Goal: Transaction & Acquisition: Purchase product/service

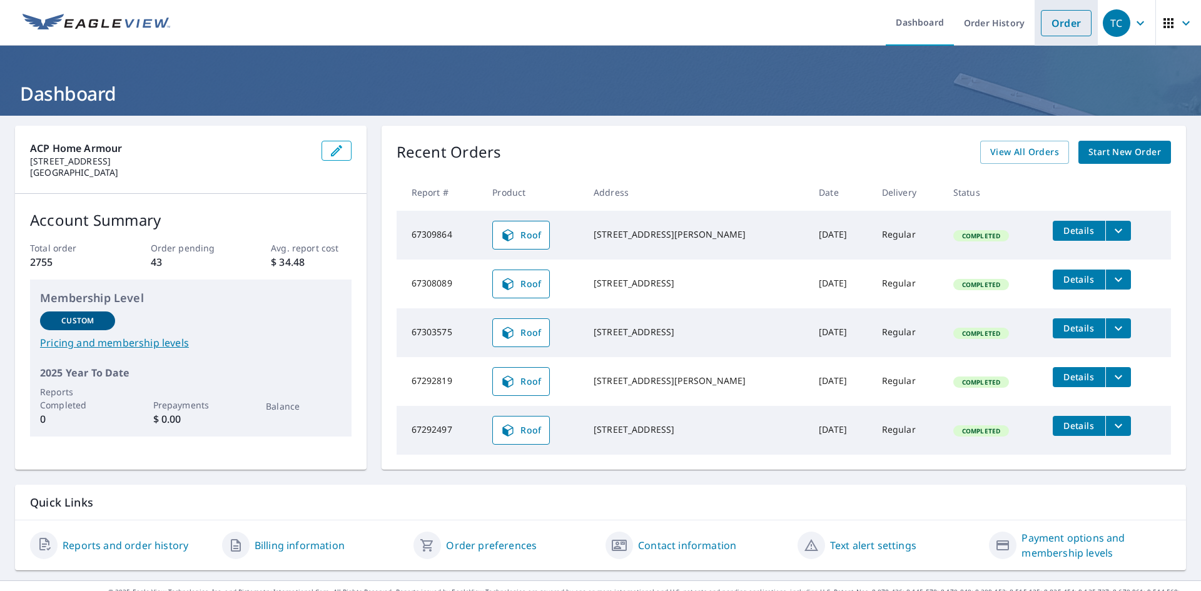
click at [1044, 23] on link "Order" at bounding box center [1066, 23] width 51 height 26
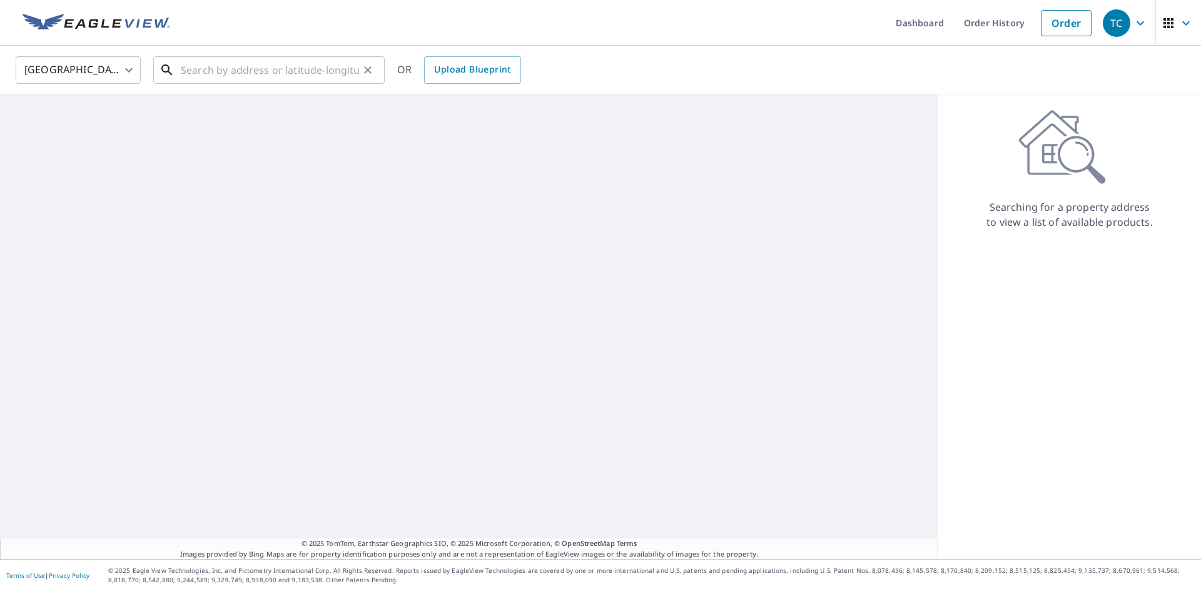
click at [267, 68] on input "text" at bounding box center [270, 70] width 178 height 35
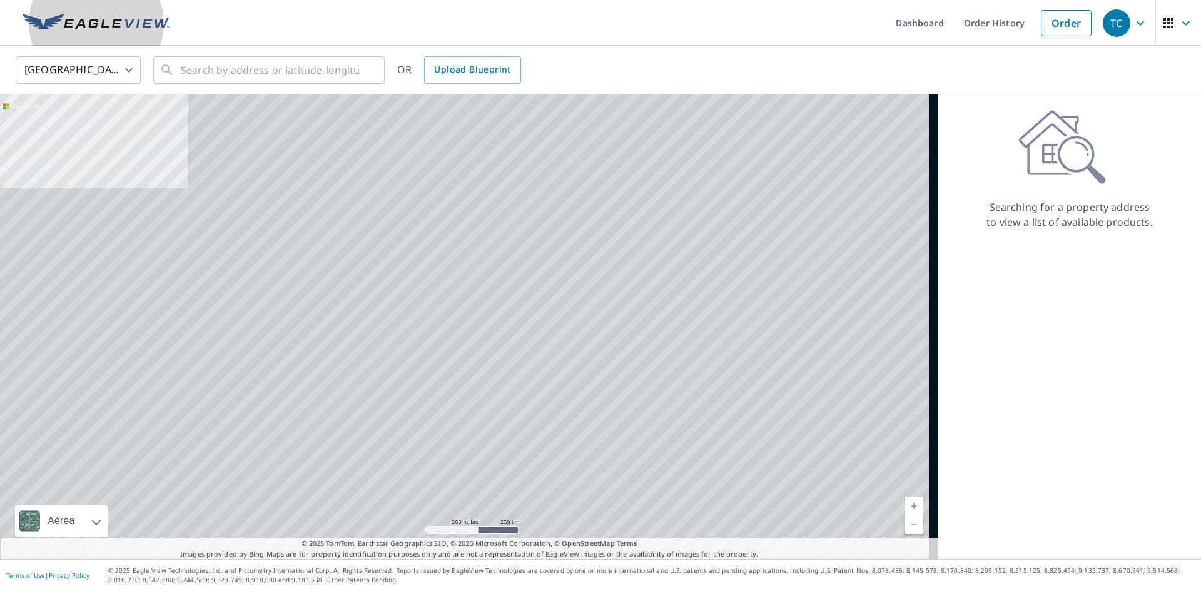
click at [88, 15] on img at bounding box center [97, 23] width 148 height 19
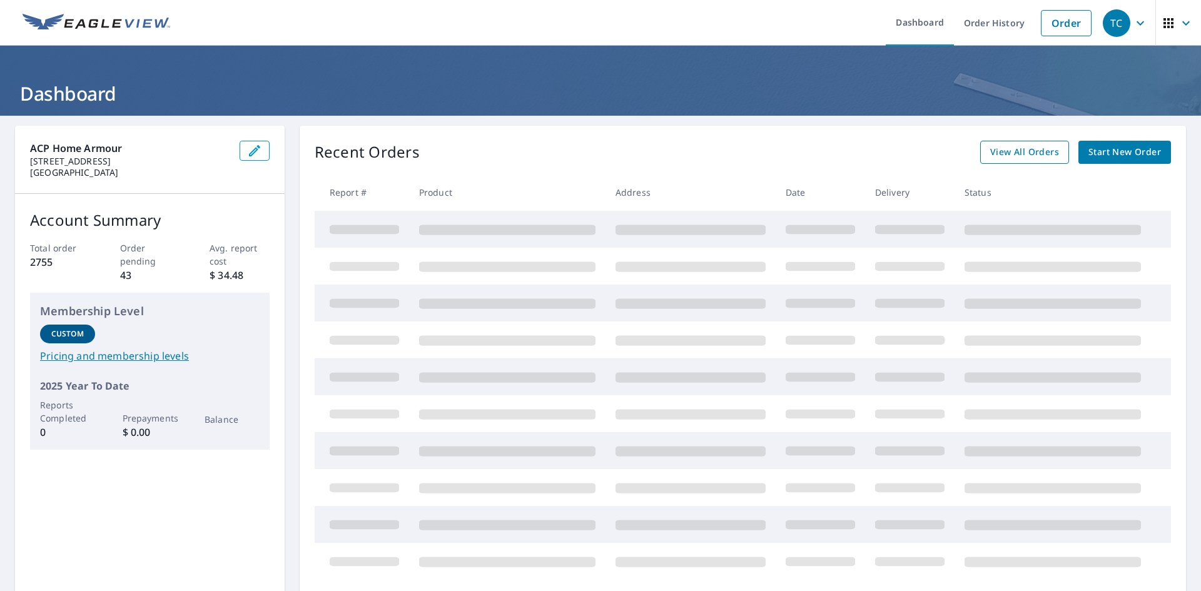
click at [1020, 156] on span "View All Orders" at bounding box center [1024, 153] width 69 height 16
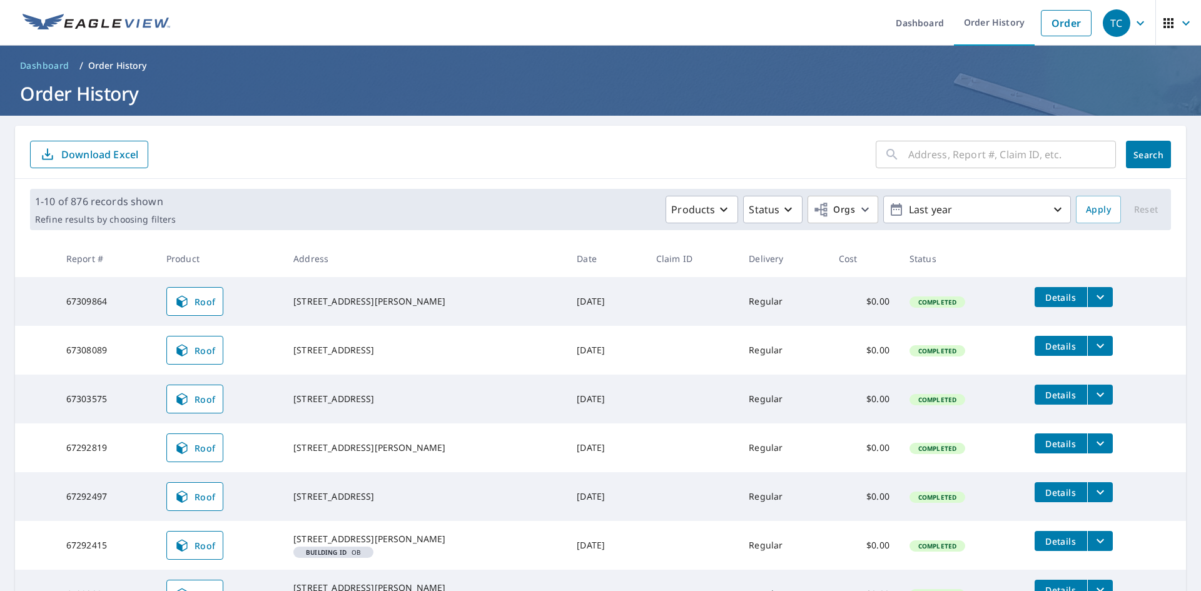
click at [1001, 150] on input "text" at bounding box center [1012, 154] width 208 height 35
type input "424 [PERSON_NAME]"
click button "Search" at bounding box center [1148, 155] width 45 height 28
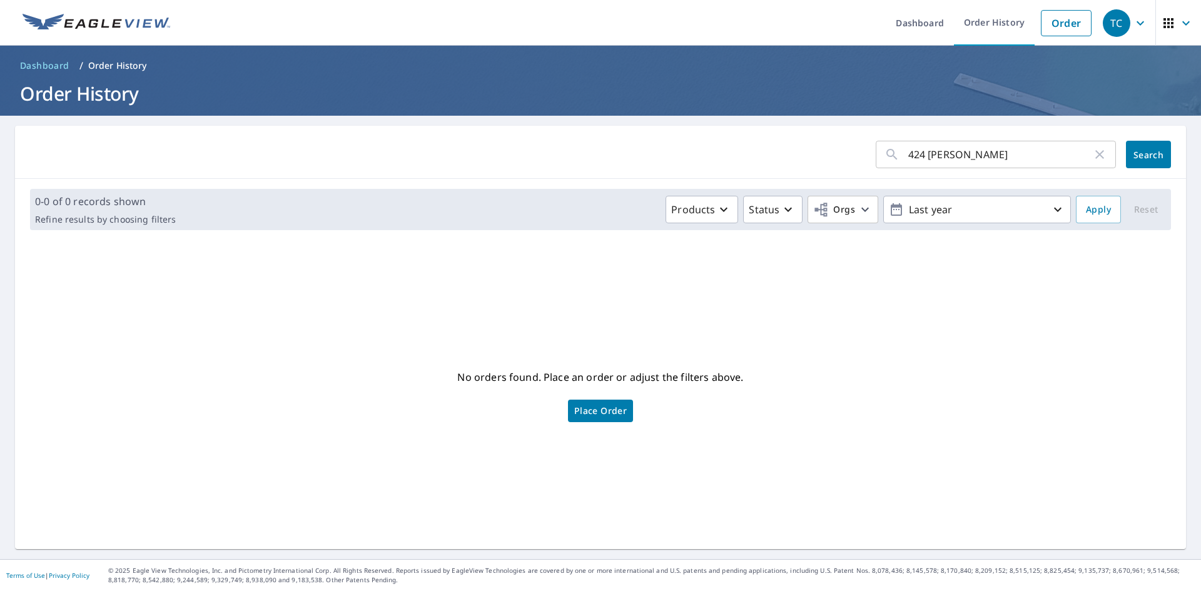
click at [933, 153] on input "424 [PERSON_NAME]" at bounding box center [1000, 154] width 184 height 35
paste input "[GEOGRAPHIC_DATA]"
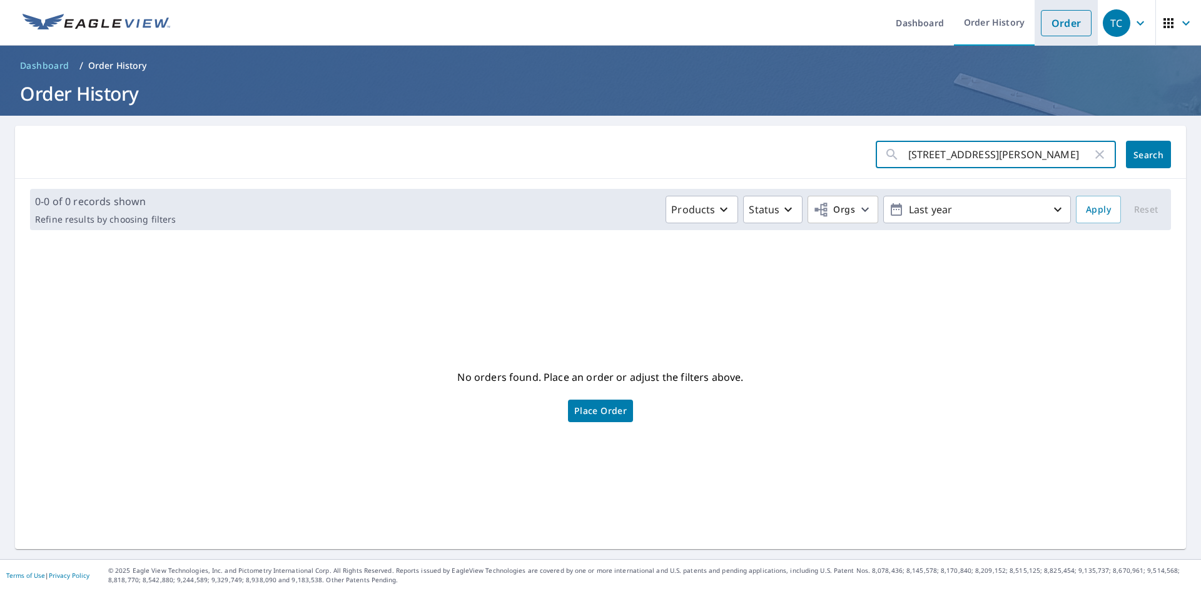
type input "[STREET_ADDRESS][PERSON_NAME]"
click at [1056, 21] on link "Order" at bounding box center [1066, 23] width 51 height 26
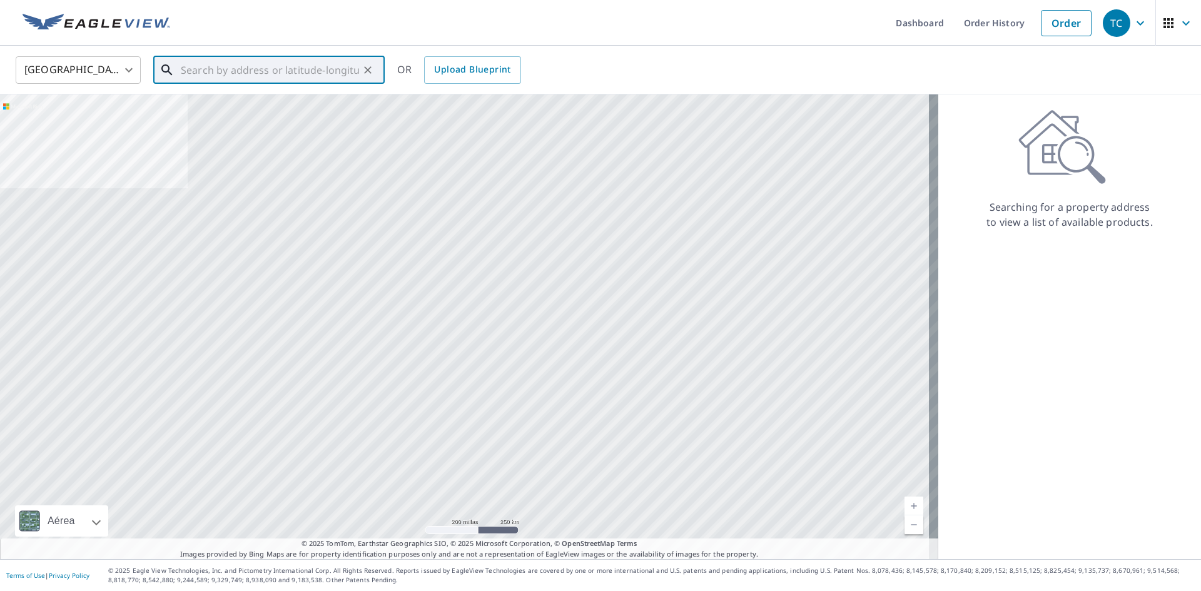
click at [239, 76] on input "text" at bounding box center [270, 70] width 178 height 35
paste input "[STREET_ADDRESS][PERSON_NAME]"
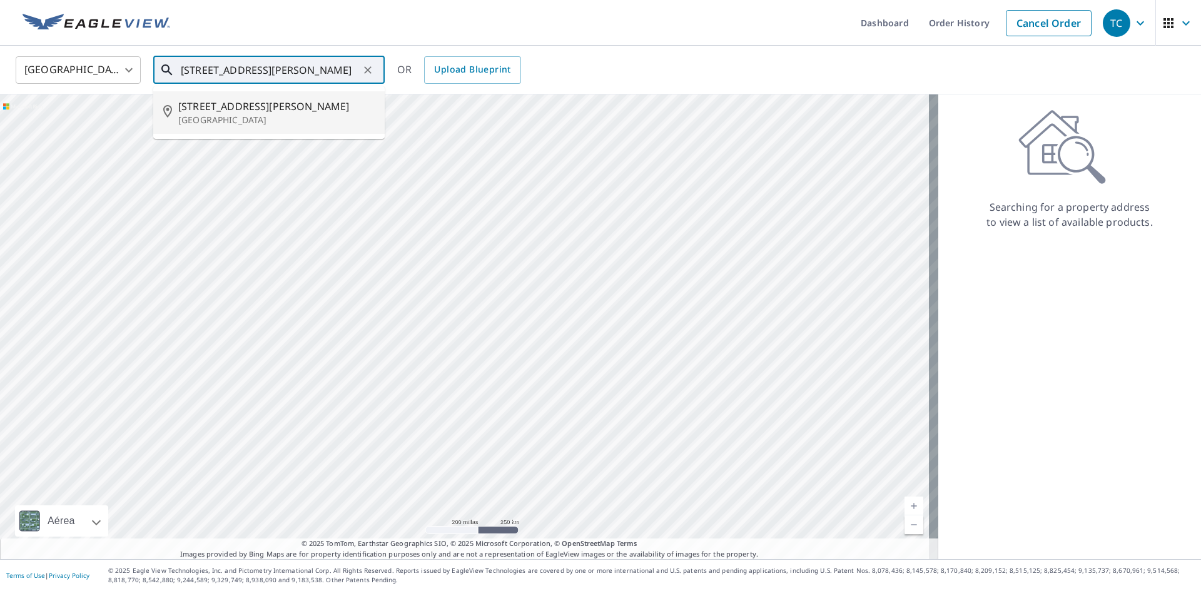
click at [245, 107] on span "[STREET_ADDRESS][PERSON_NAME]" at bounding box center [276, 106] width 196 height 15
type input "[STREET_ADDRESS][PERSON_NAME]"
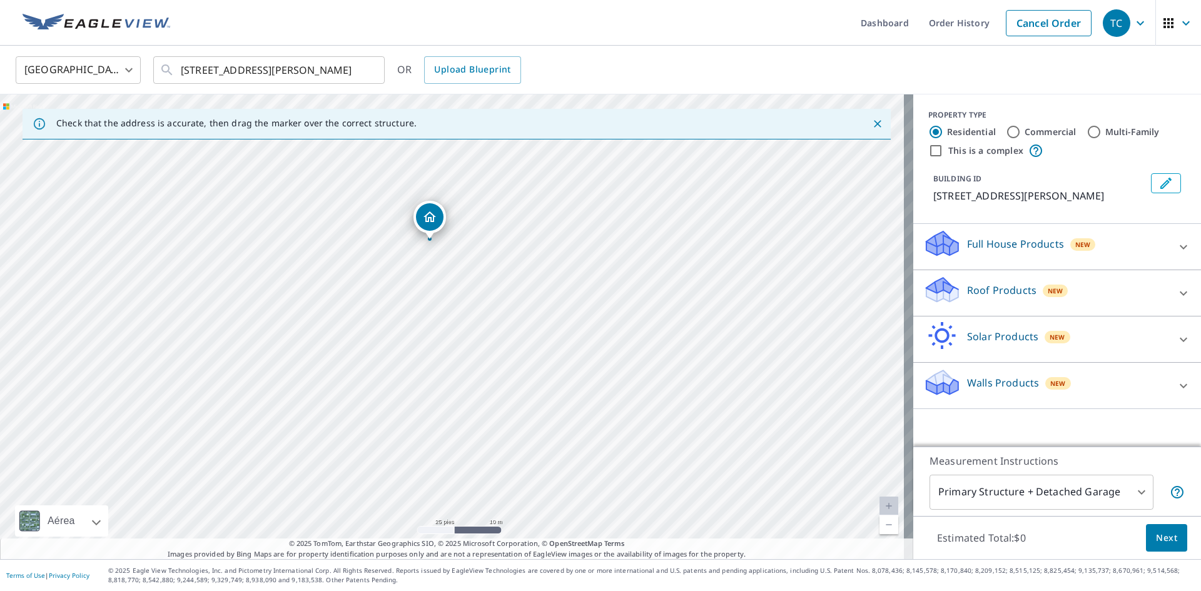
click at [1012, 295] on p "Roof Products" at bounding box center [1001, 290] width 69 height 15
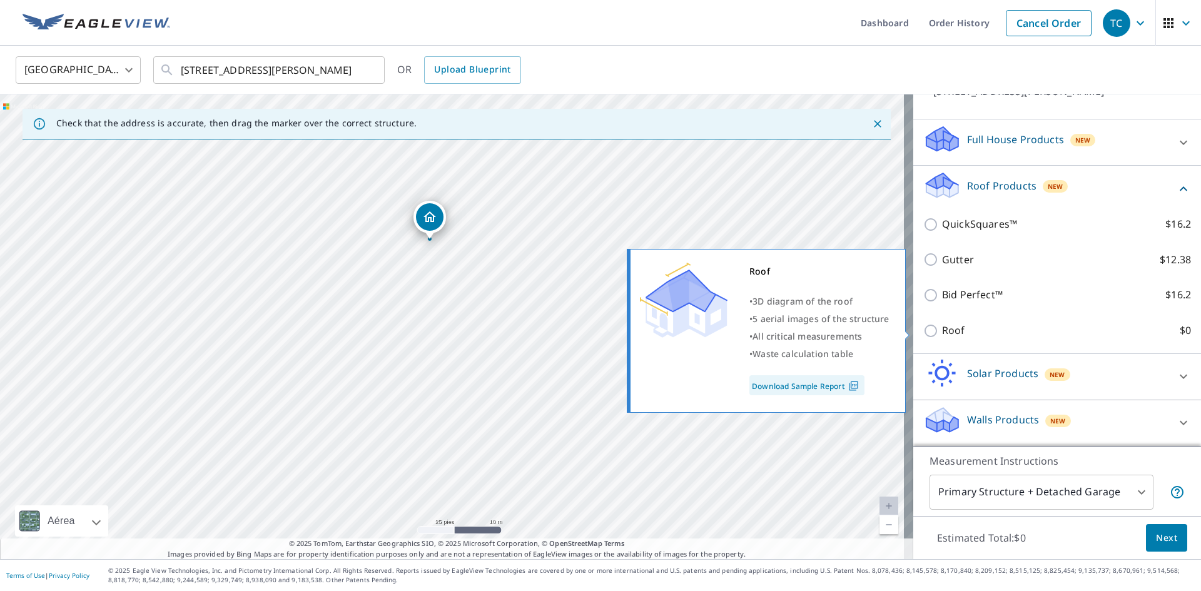
click at [942, 328] on p "Roof" at bounding box center [953, 331] width 23 height 16
click at [934, 328] on input "Roof $0" at bounding box center [932, 330] width 19 height 15
checkbox input "true"
type input "3"
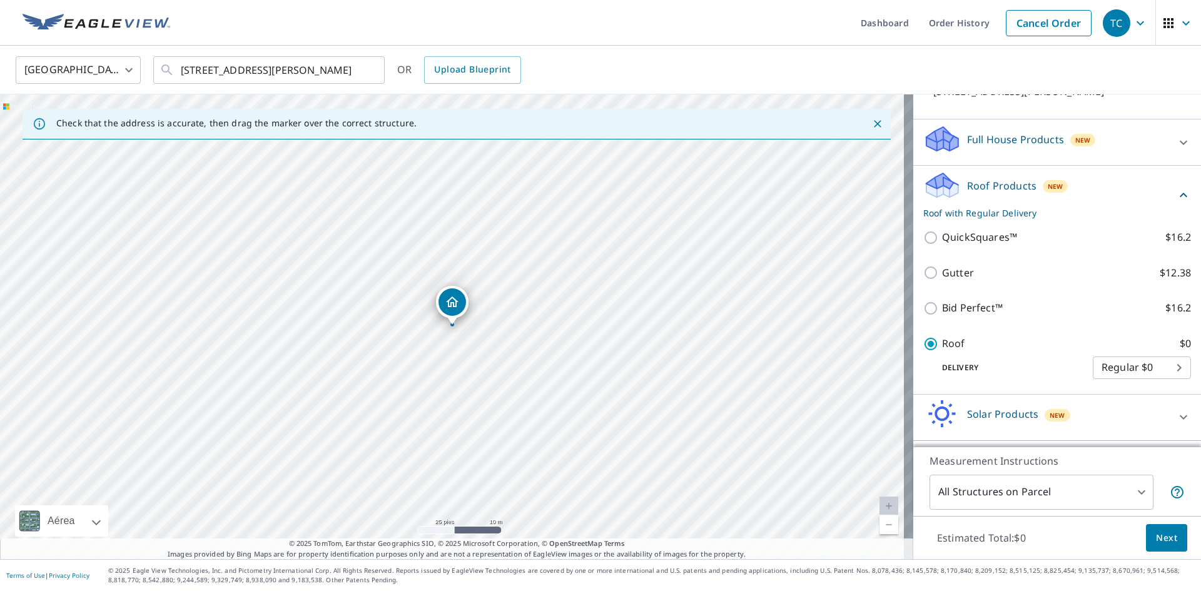
click at [1156, 533] on span "Next" at bounding box center [1166, 539] width 21 height 16
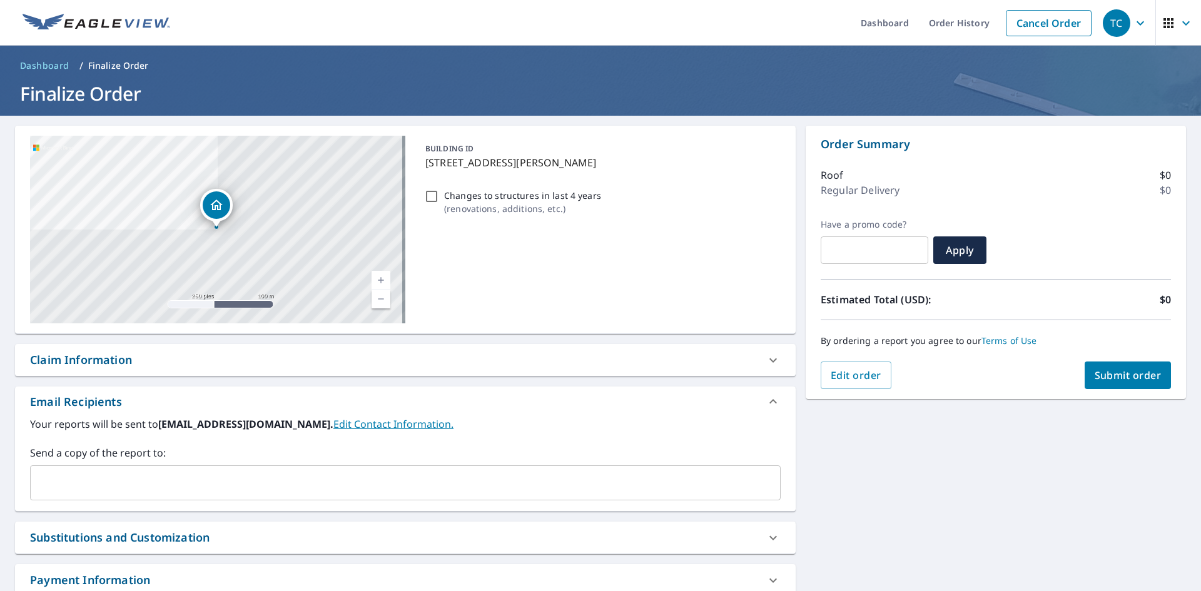
click at [1111, 379] on span "Submit order" at bounding box center [1128, 375] width 67 height 14
checkbox input "true"
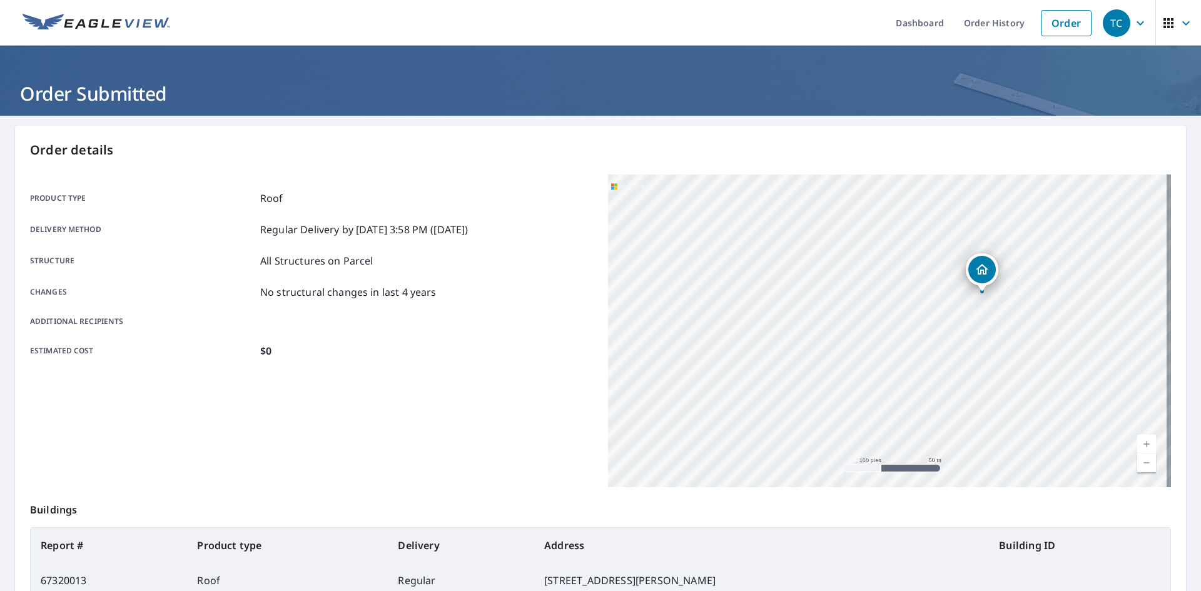
click at [111, 31] on img at bounding box center [97, 23] width 148 height 19
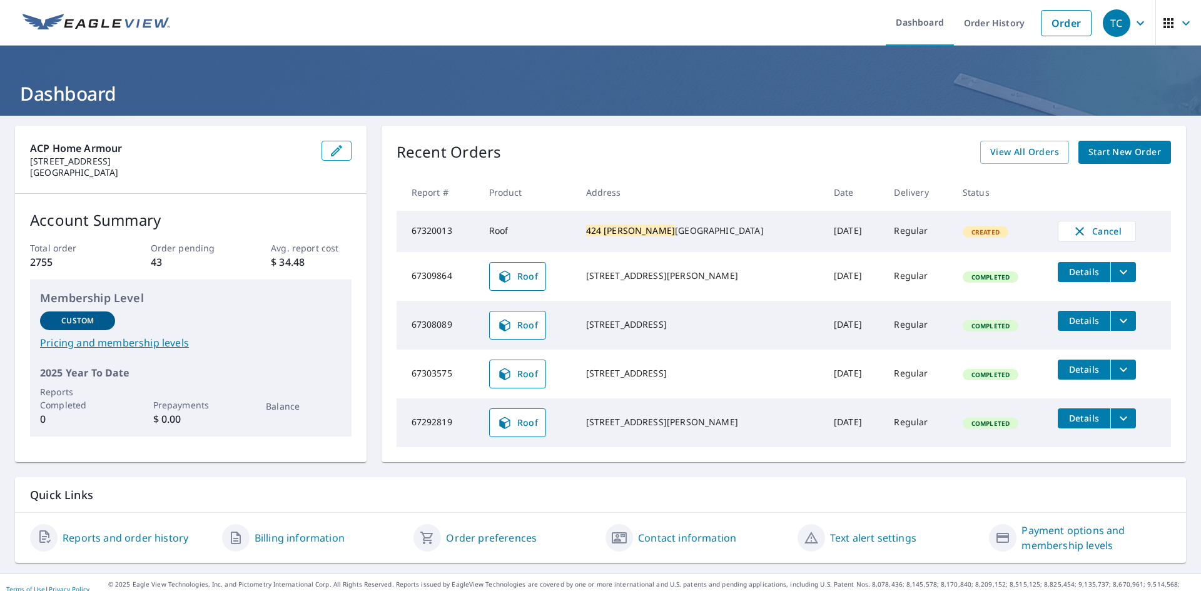
click at [1103, 148] on span "Start New Order" at bounding box center [1125, 153] width 73 height 16
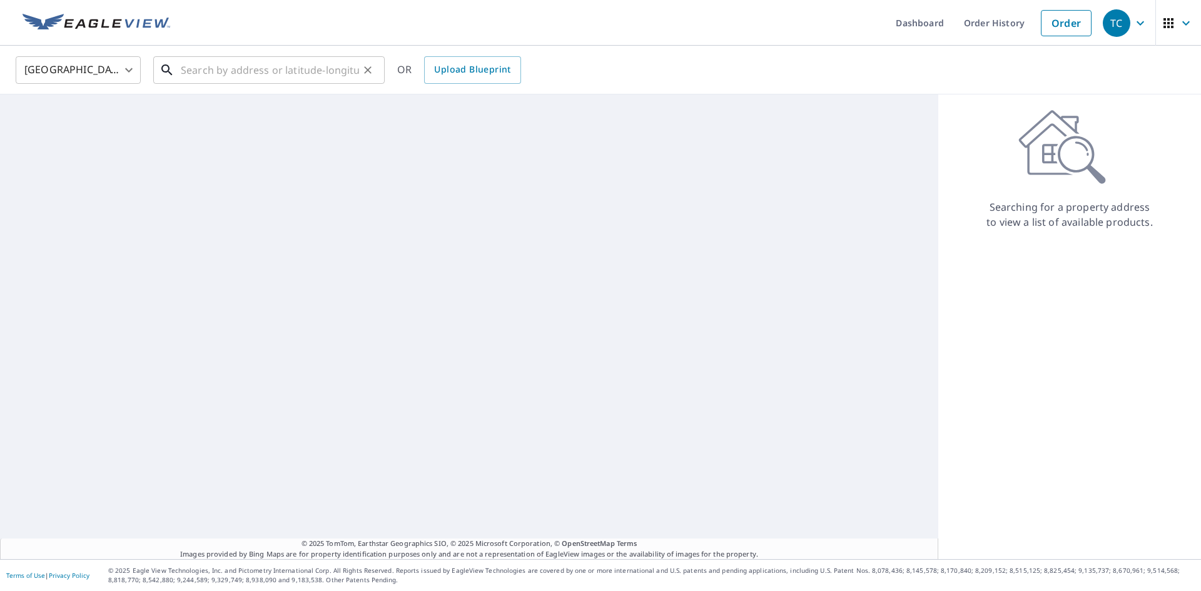
click at [303, 71] on input "text" at bounding box center [270, 70] width 178 height 35
paste input "[STREET_ADDRESS][PERSON_NAME]"
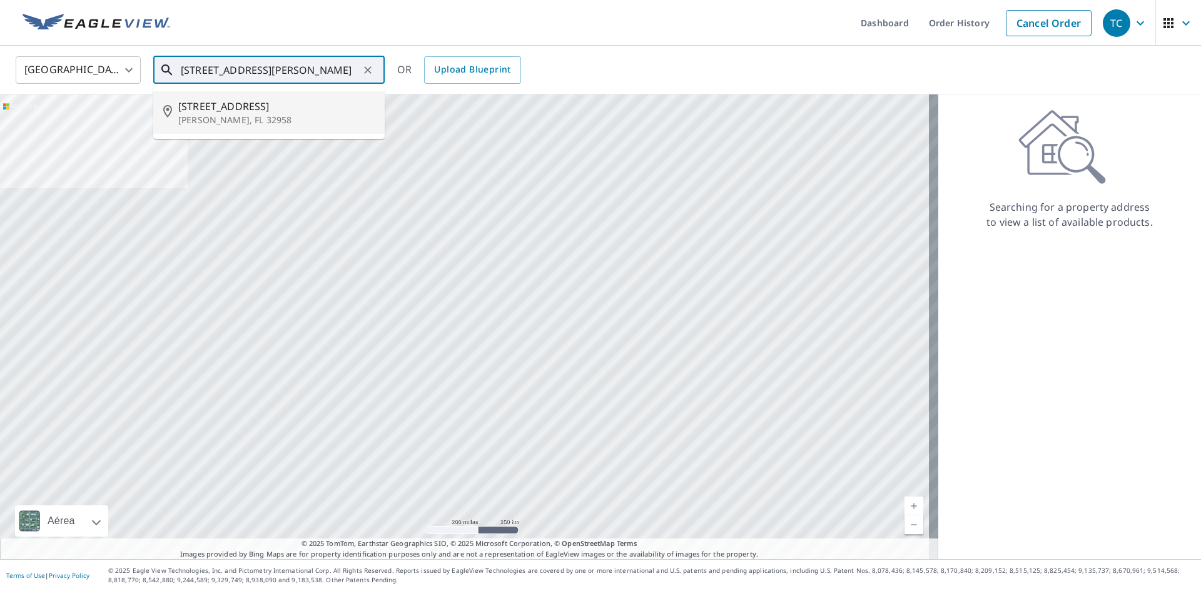
click at [267, 106] on span "[STREET_ADDRESS]" at bounding box center [276, 106] width 196 height 15
type input "[STREET_ADDRESS][PERSON_NAME]"
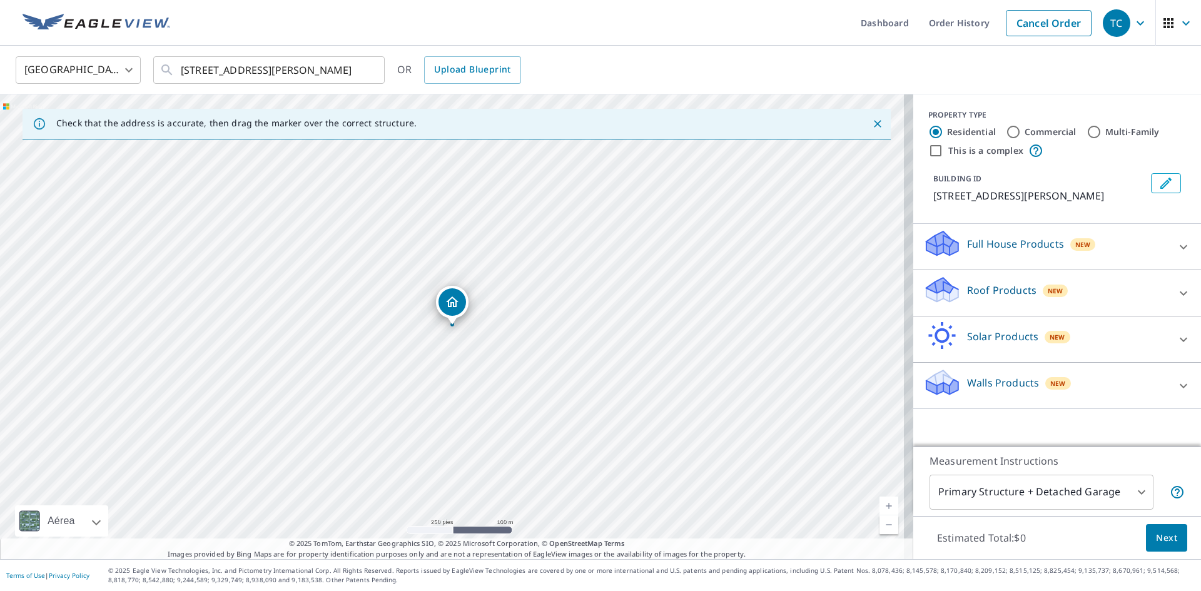
click at [967, 293] on p "Roof Products" at bounding box center [1001, 290] width 69 height 15
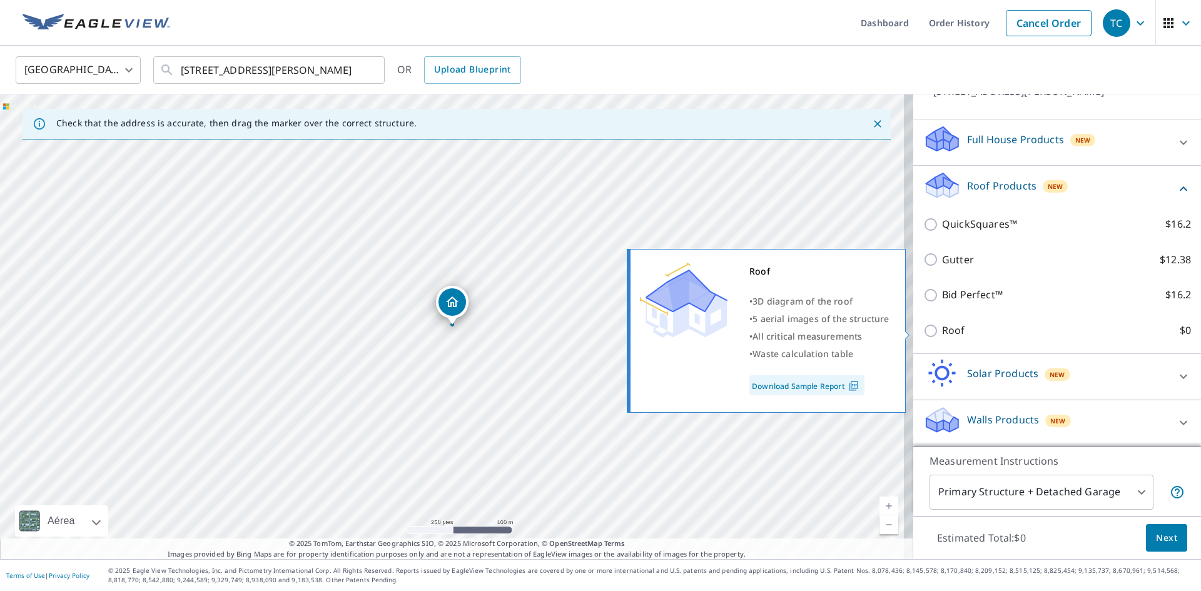
click at [942, 330] on p "Roof" at bounding box center [953, 331] width 23 height 16
click at [942, 330] on input "Roof $0" at bounding box center [932, 330] width 19 height 15
checkbox input "true"
type input "3"
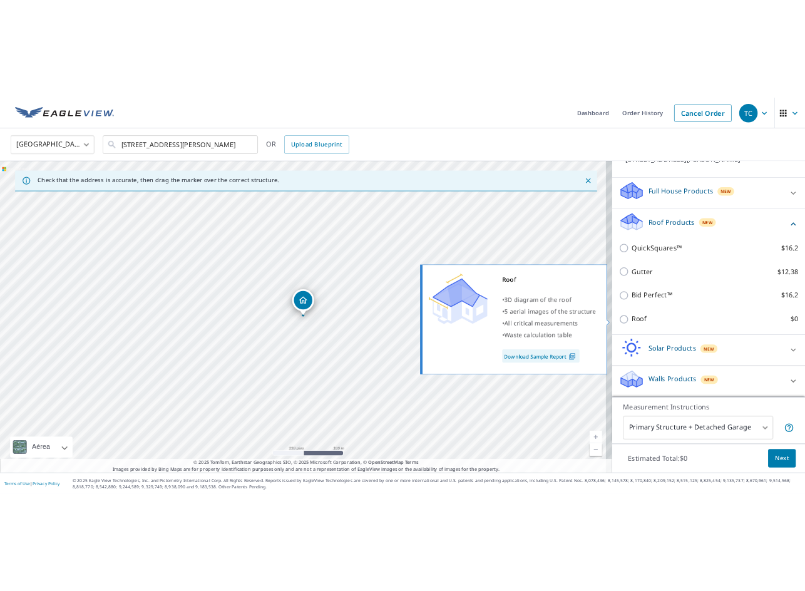
scroll to position [71, 0]
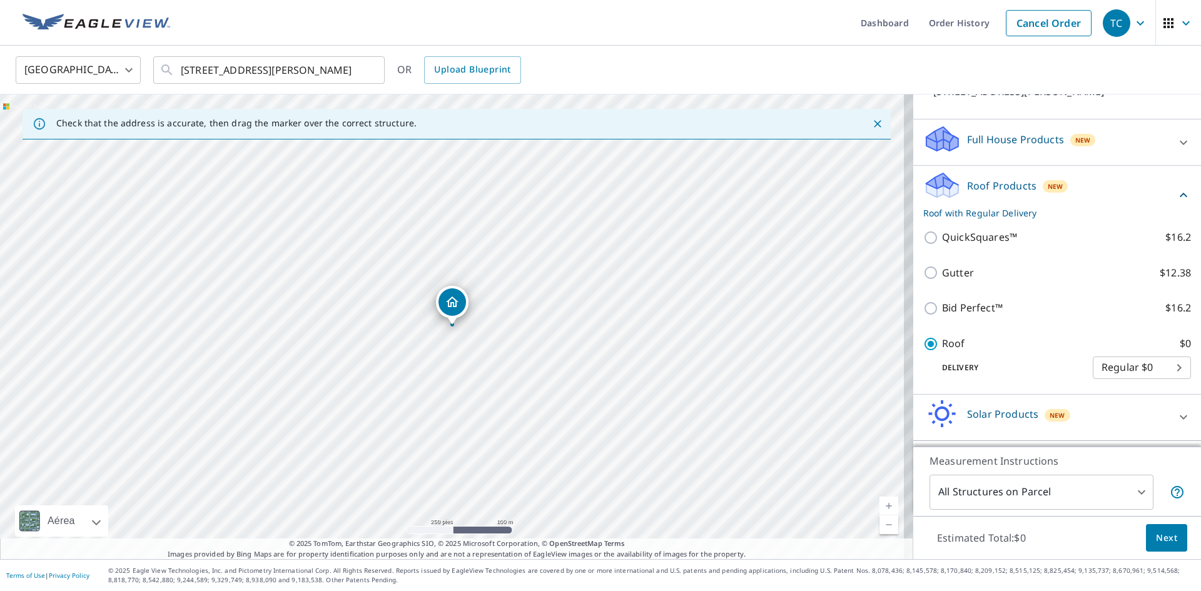
click at [1156, 533] on span "Next" at bounding box center [1166, 539] width 21 height 16
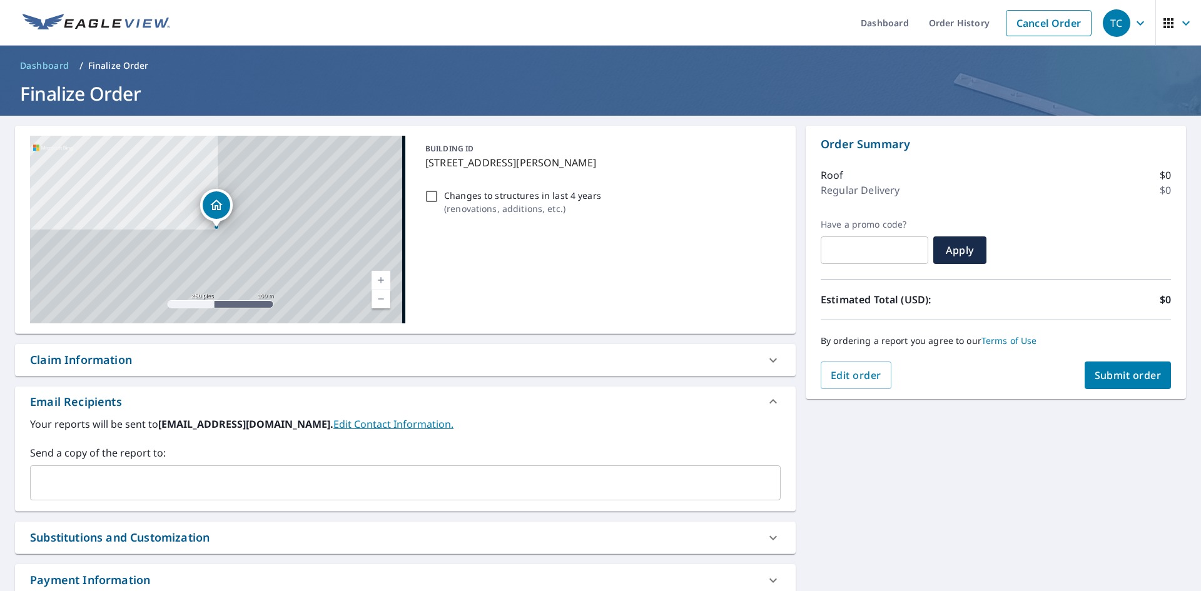
click at [1107, 368] on button "Submit order" at bounding box center [1128, 376] width 87 height 28
checkbox input "true"
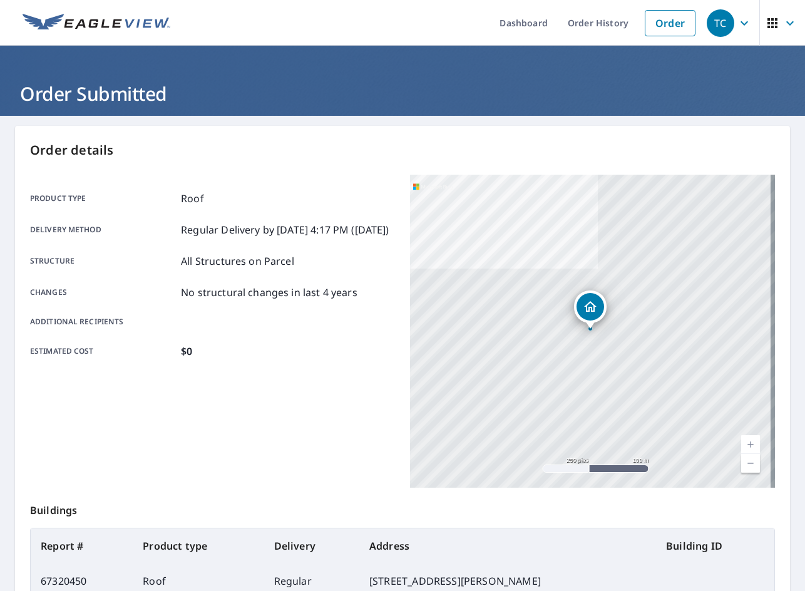
click at [103, 13] on link at bounding box center [96, 23] width 163 height 46
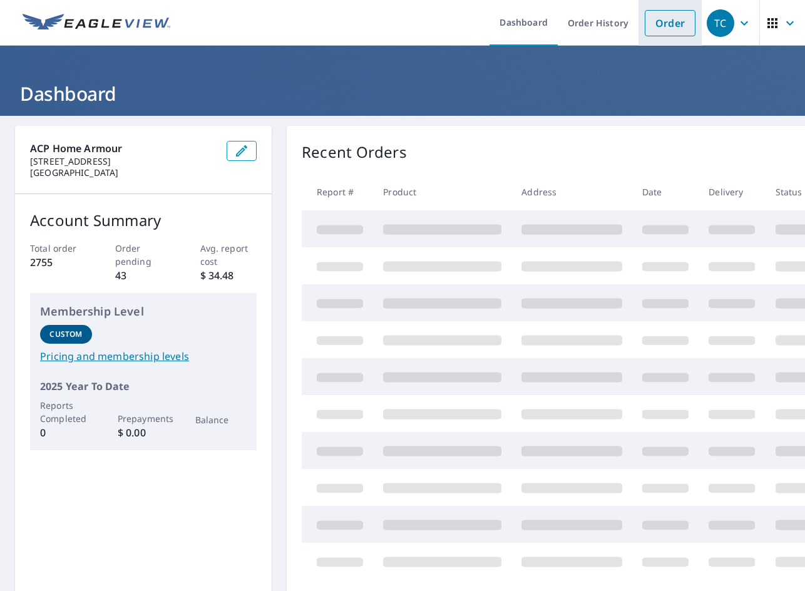
click at [657, 28] on link "Order" at bounding box center [669, 23] width 51 height 26
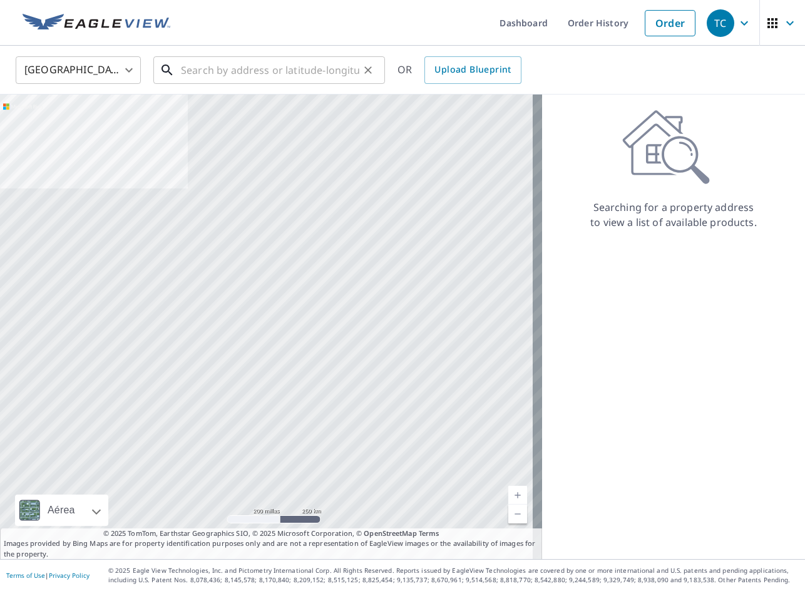
click at [238, 74] on input "text" at bounding box center [270, 70] width 178 height 35
paste input "[STREET_ADDRESS]"
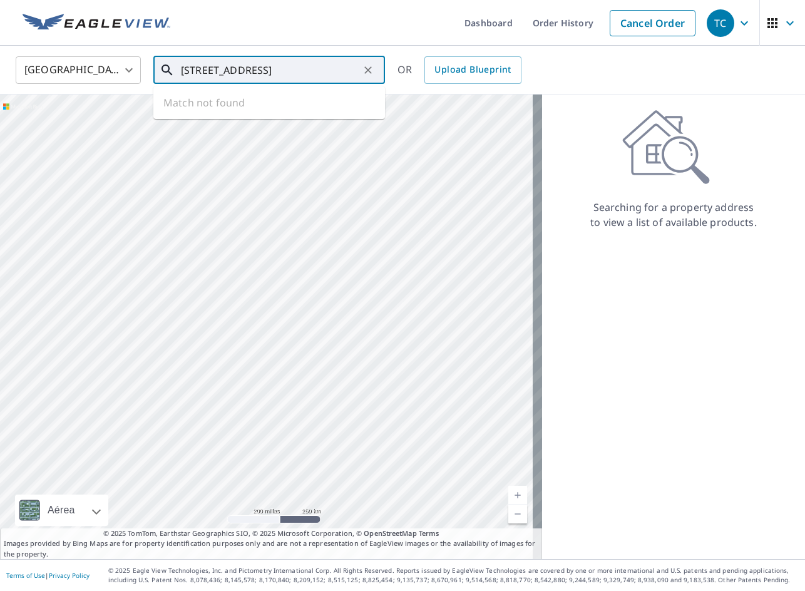
scroll to position [0, 1]
click at [235, 109] on span "[STREET_ADDRESS]" at bounding box center [276, 106] width 196 height 15
type input "[STREET_ADDRESS]"
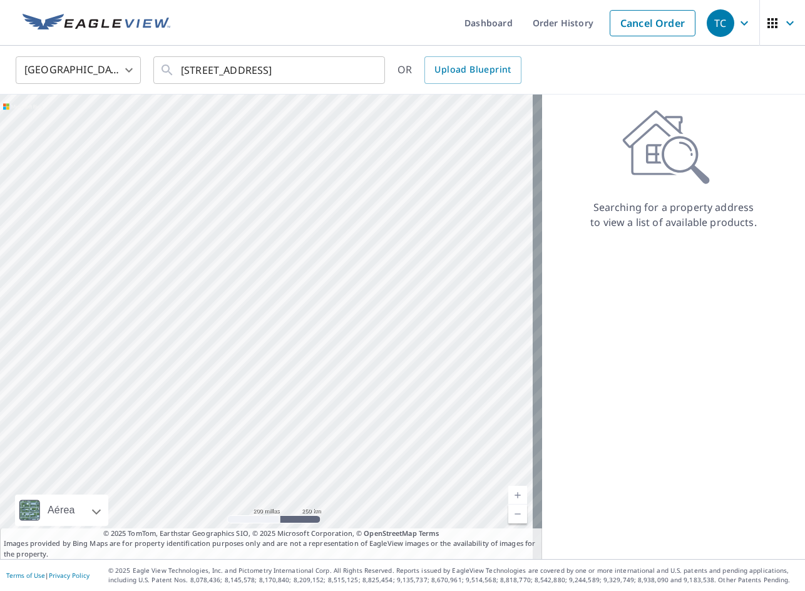
scroll to position [0, 0]
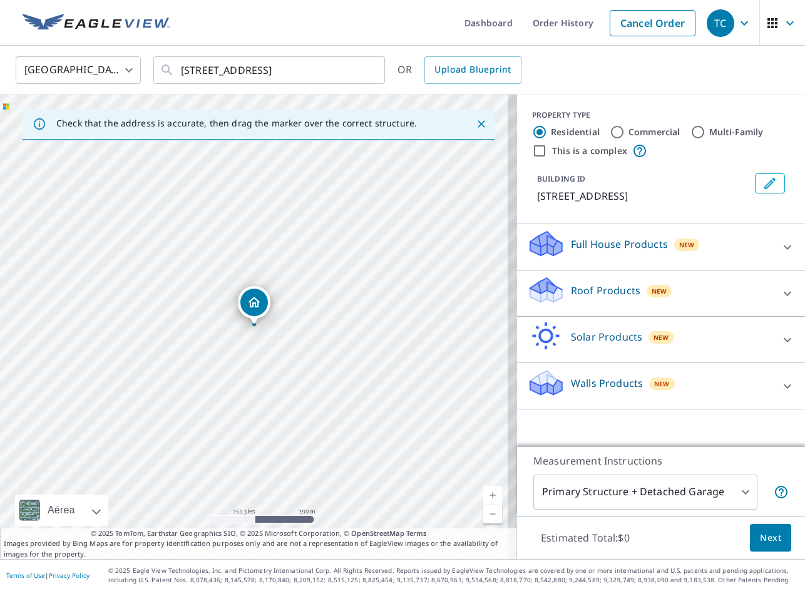
click at [592, 292] on p "Roof Products" at bounding box center [605, 290] width 69 height 15
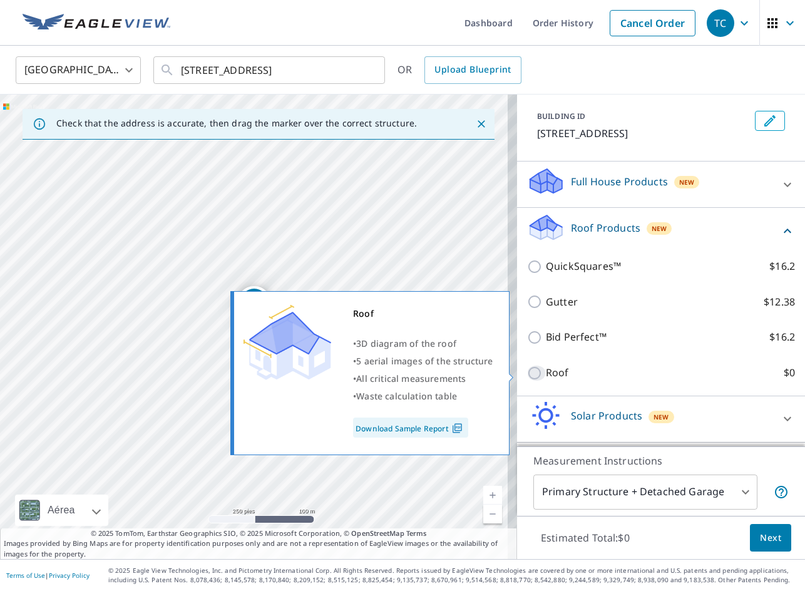
click at [535, 374] on input "Roof $0" at bounding box center [536, 372] width 19 height 15
checkbox input "true"
type input "3"
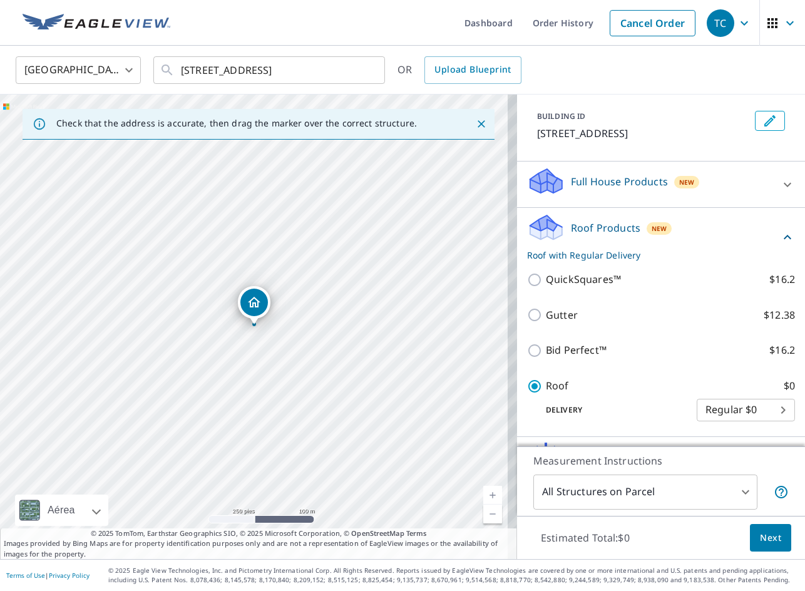
click at [760, 530] on span "Next" at bounding box center [770, 538] width 21 height 16
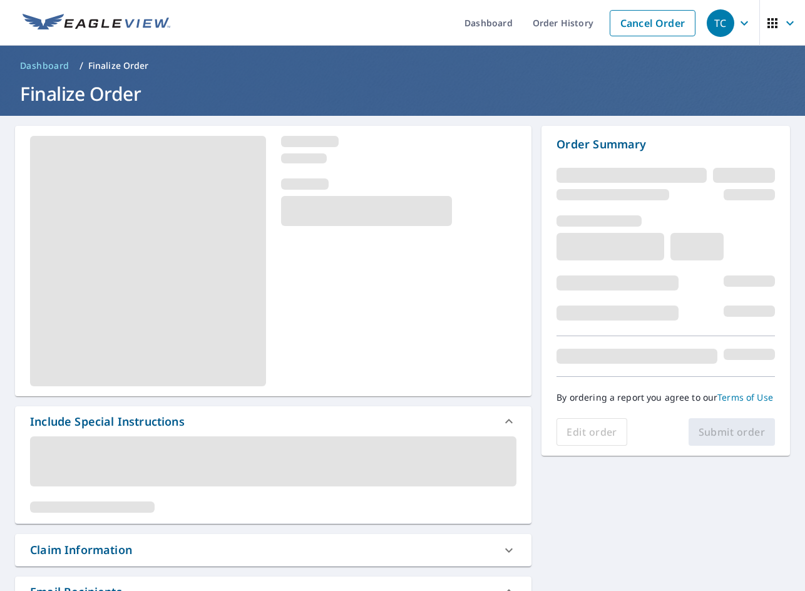
click at [707, 434] on div "Edit order Submit order" at bounding box center [665, 432] width 218 height 28
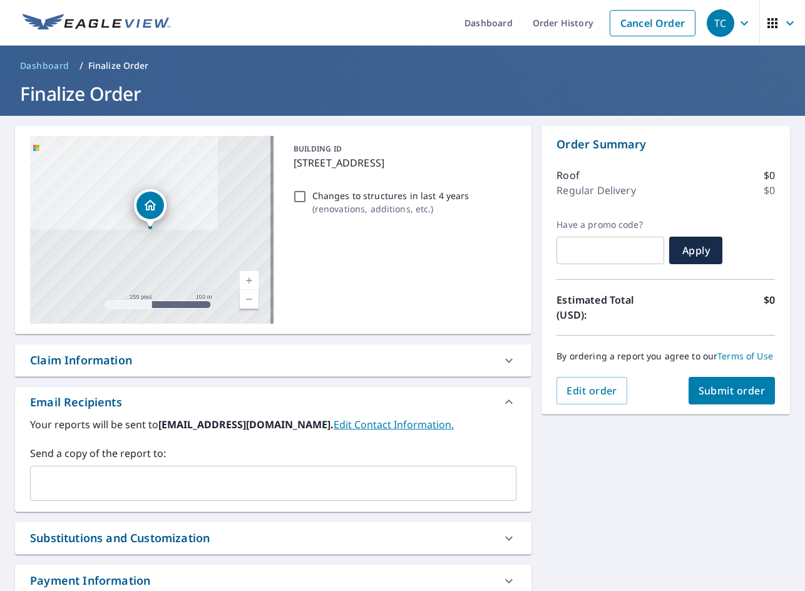
click at [715, 385] on span "Submit order" at bounding box center [731, 391] width 67 height 14
checkbox input "true"
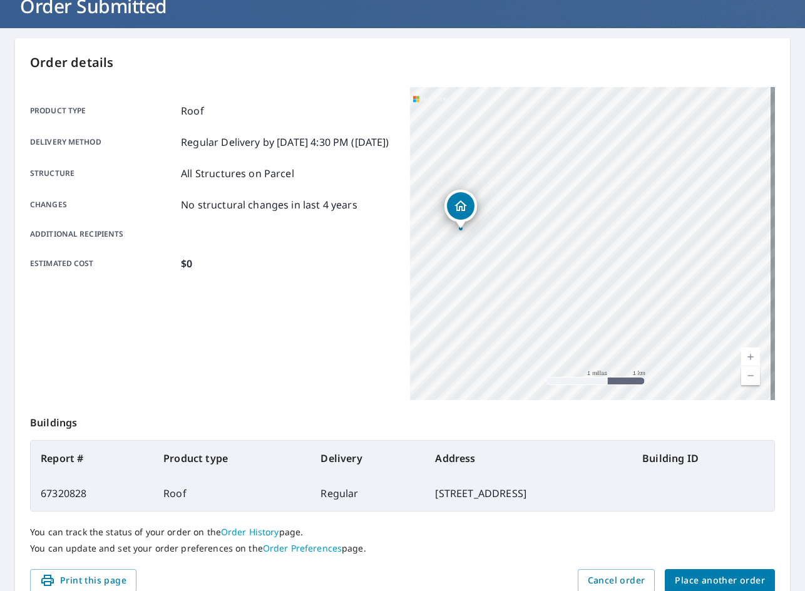
scroll to position [146, 0]
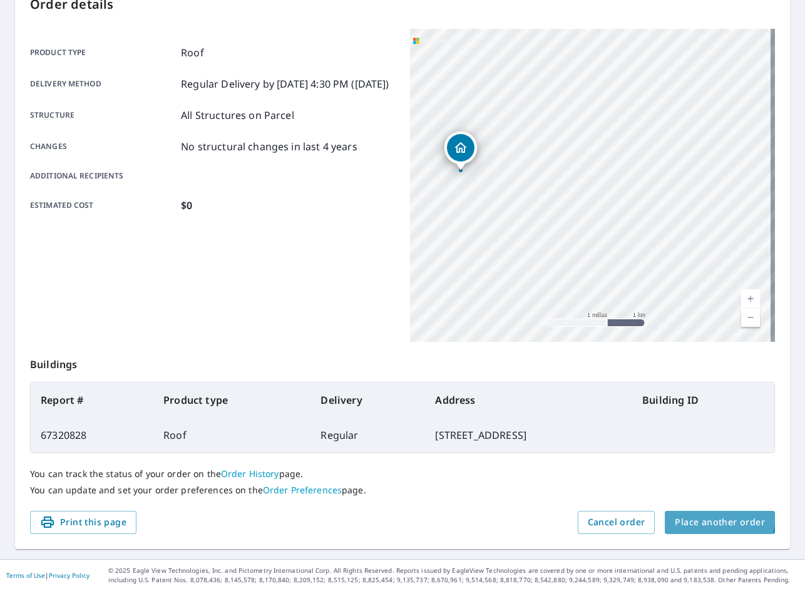
click at [708, 519] on span "Place another order" at bounding box center [719, 522] width 90 height 16
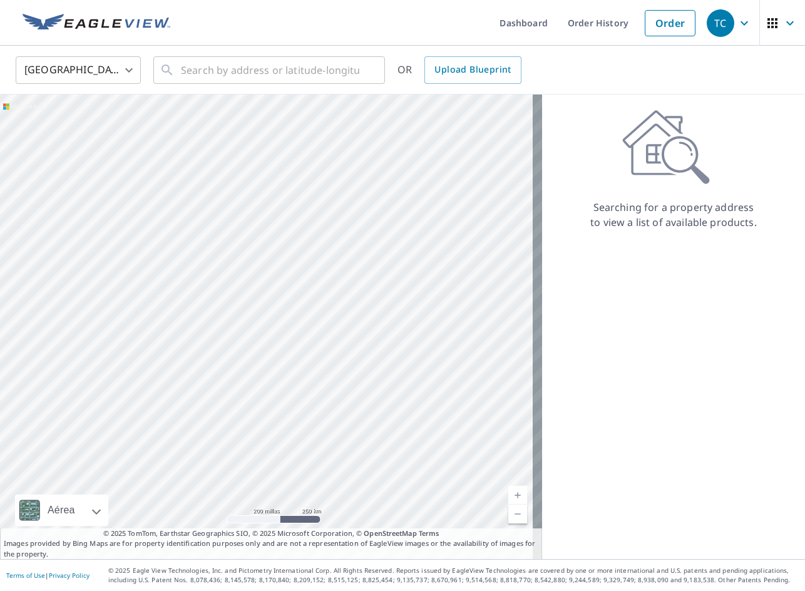
click at [109, 21] on img at bounding box center [97, 23] width 148 height 19
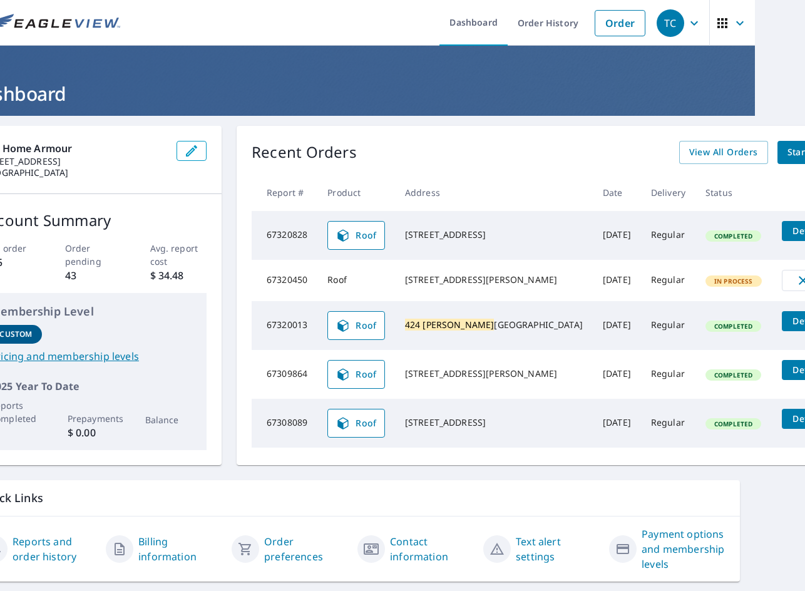
scroll to position [0, 51]
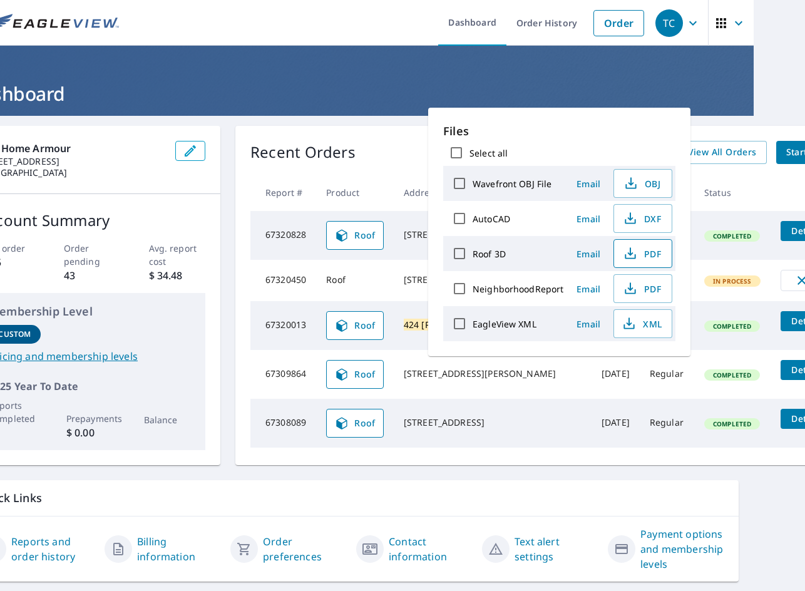
click at [639, 258] on span "PDF" at bounding box center [641, 253] width 40 height 15
click at [447, 350] on td "[STREET_ADDRESS][PERSON_NAME]" at bounding box center [493, 325] width 198 height 49
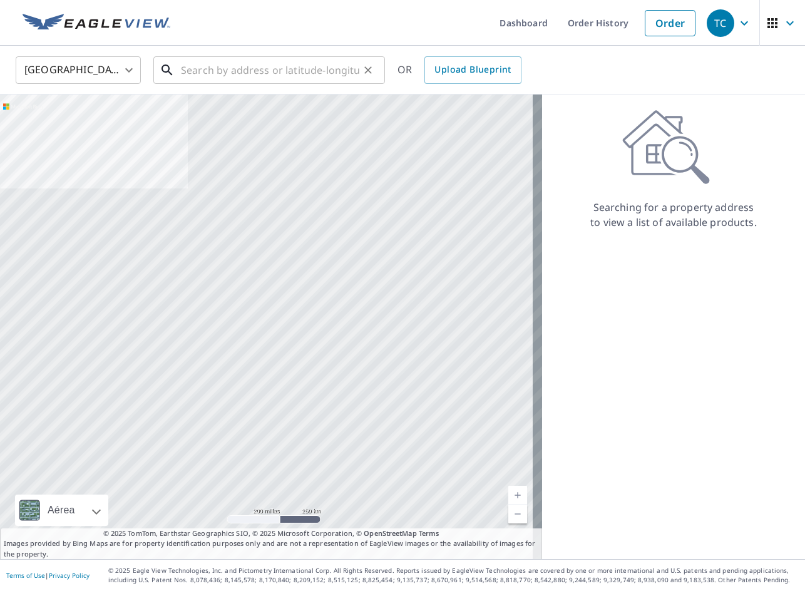
click at [206, 69] on input "text" at bounding box center [270, 70] width 178 height 35
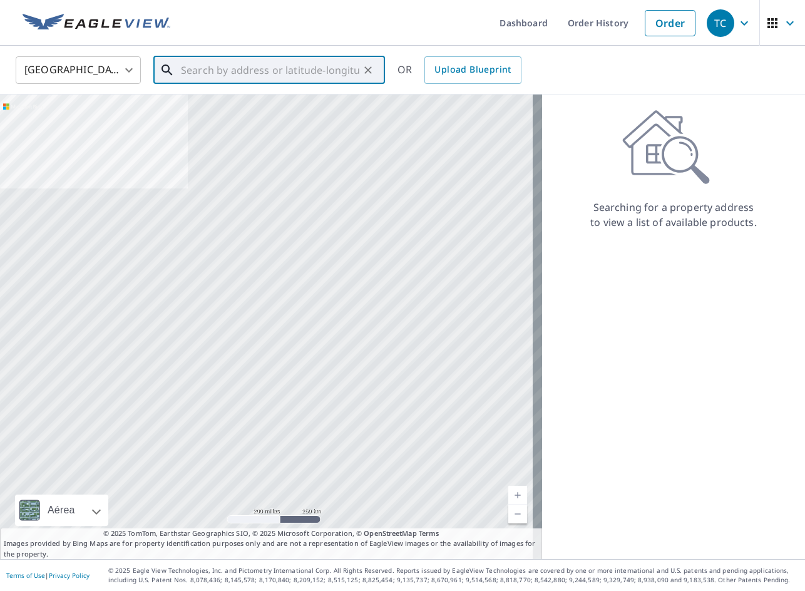
paste input "[STREET_ADDRESS]"
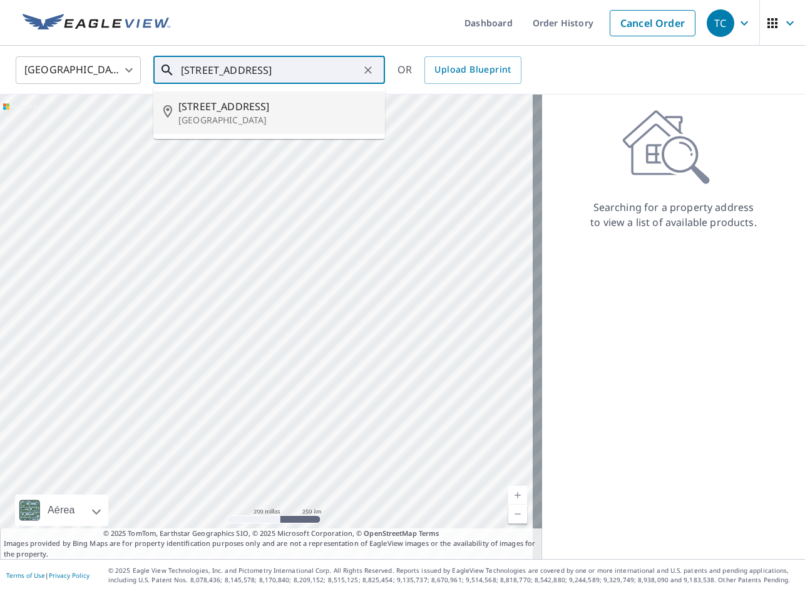
click at [224, 108] on span "[STREET_ADDRESS]" at bounding box center [276, 106] width 196 height 15
type input "[STREET_ADDRESS]"
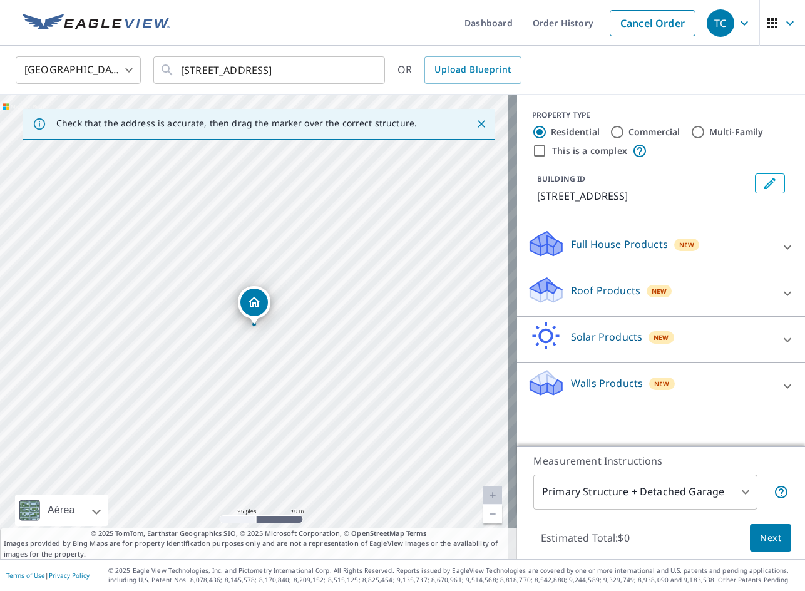
click at [594, 292] on p "Roof Products" at bounding box center [605, 290] width 69 height 15
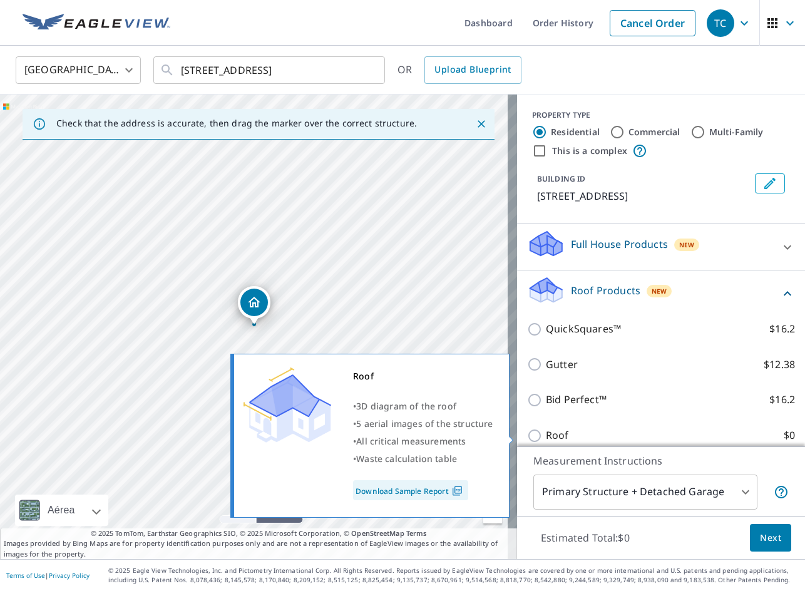
click at [549, 430] on p "Roof" at bounding box center [557, 435] width 23 height 16
click at [546, 430] on input "Roof $0" at bounding box center [536, 435] width 19 height 15
checkbox input "true"
type input "3"
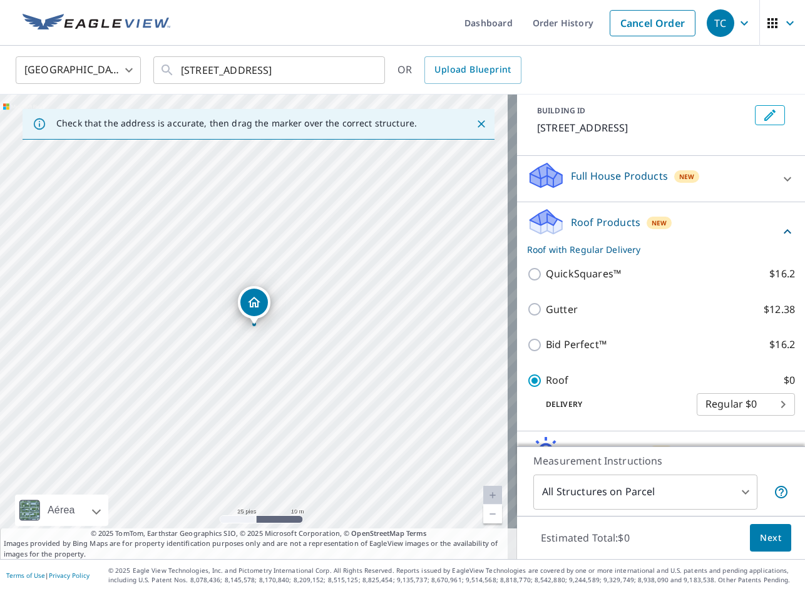
scroll to position [112, 0]
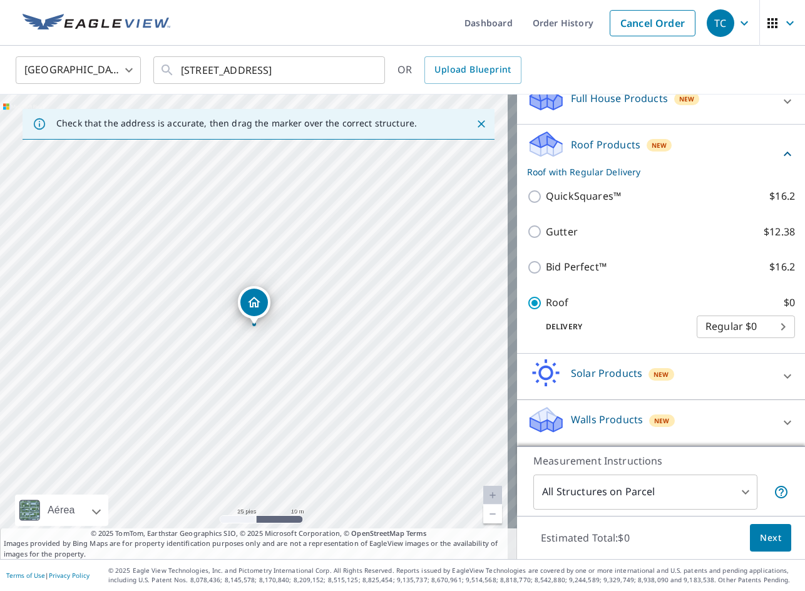
click at [760, 530] on span "Next" at bounding box center [770, 538] width 21 height 16
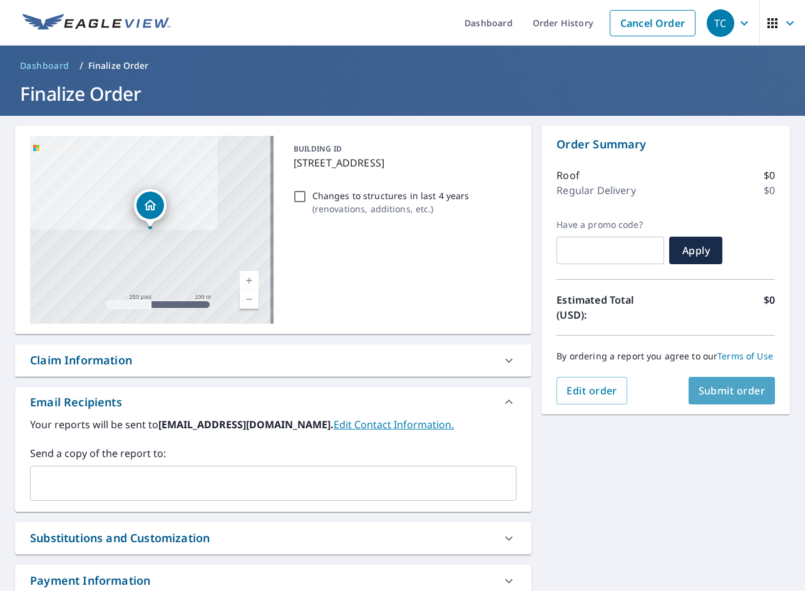
click at [714, 386] on span "Submit order" at bounding box center [731, 391] width 67 height 14
checkbox input "true"
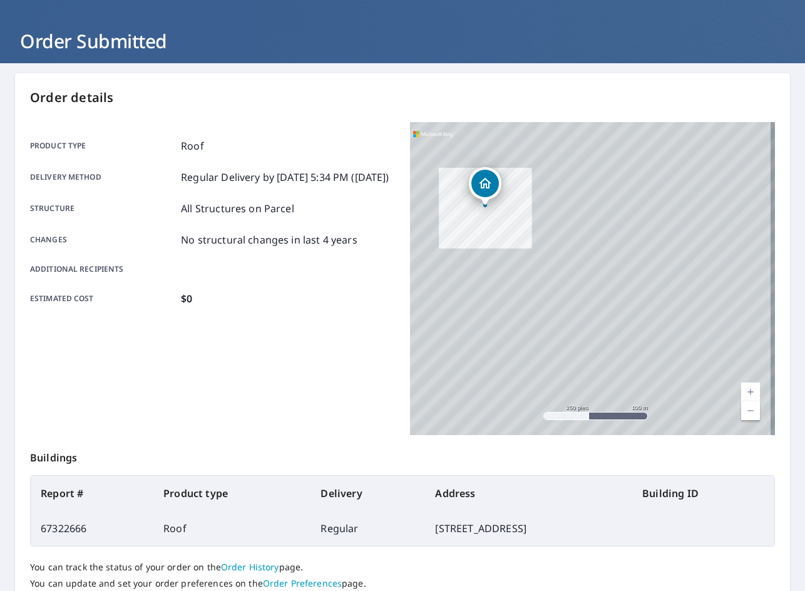
scroll to position [146, 0]
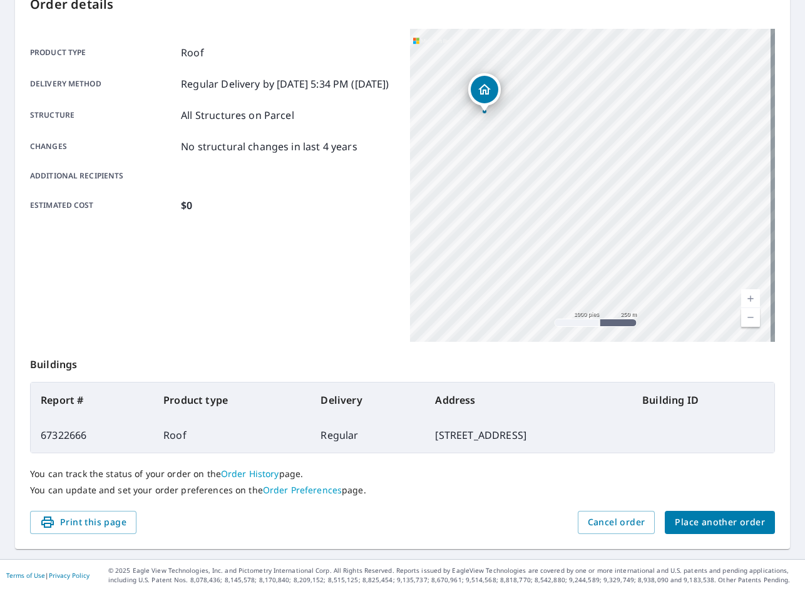
click at [724, 526] on span "Place another order" at bounding box center [719, 522] width 90 height 16
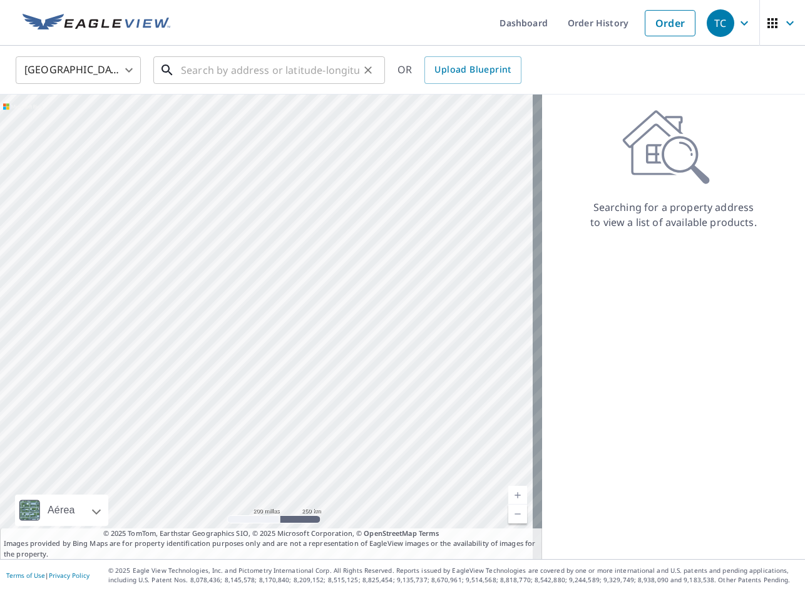
click at [275, 84] on div "​" at bounding box center [268, 70] width 231 height 28
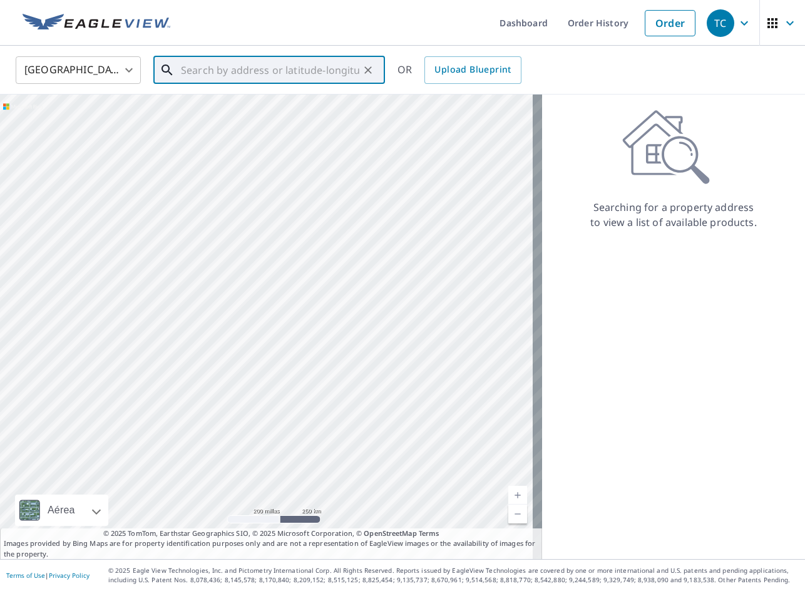
paste input "[STREET_ADDRESS]"
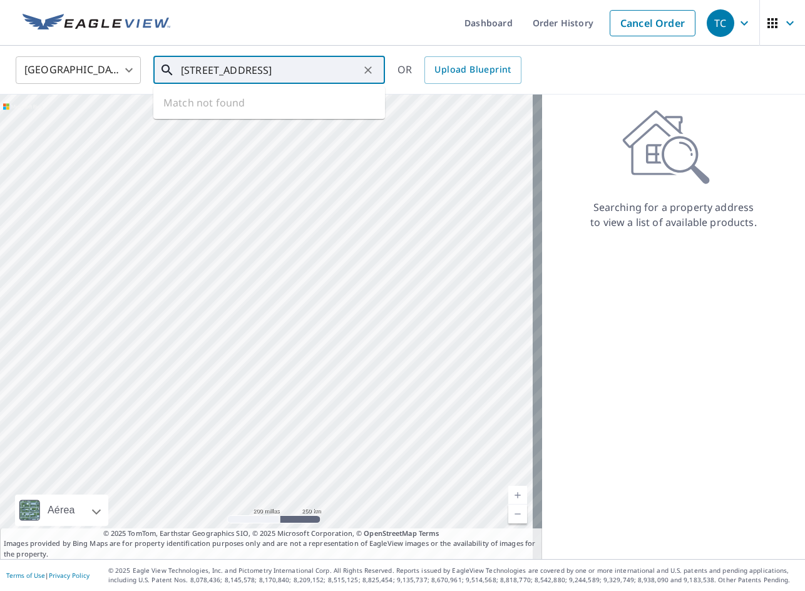
scroll to position [0, 54]
click at [252, 114] on p "[GEOGRAPHIC_DATA]" at bounding box center [276, 120] width 196 height 13
type input "[STREET_ADDRESS]"
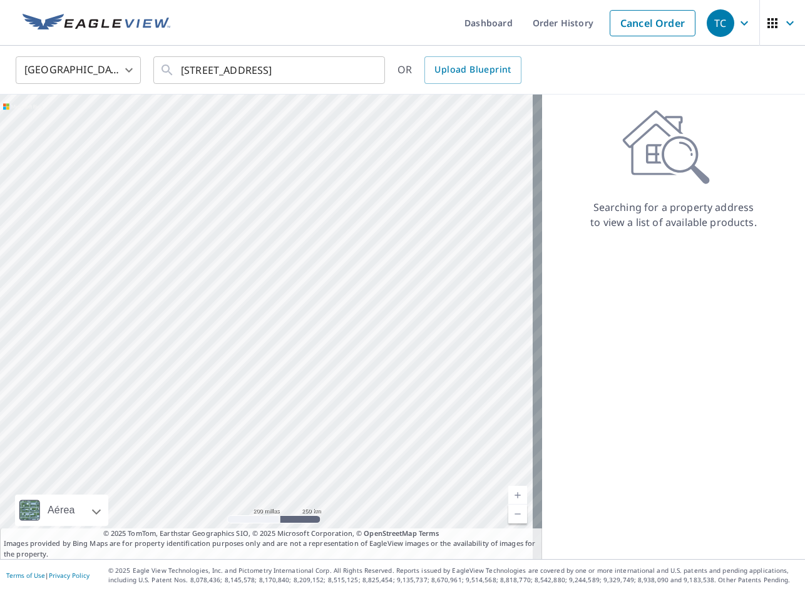
scroll to position [0, 0]
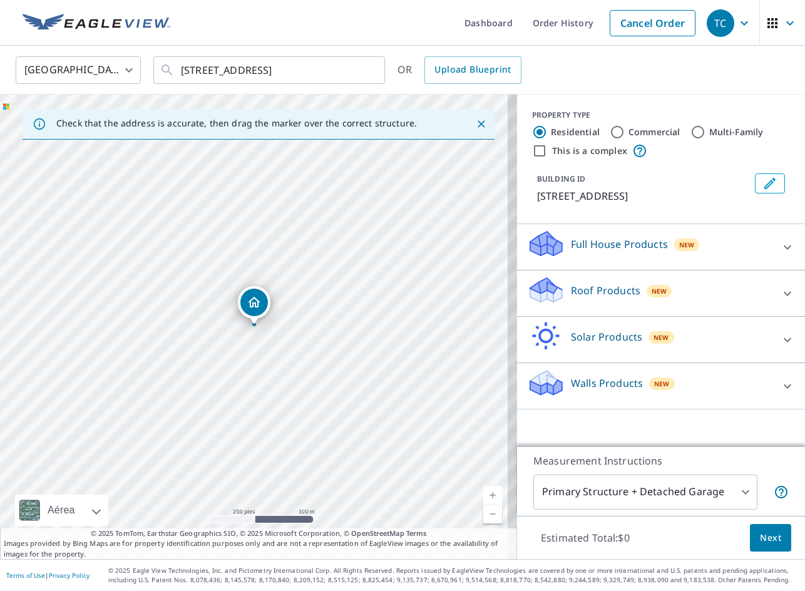
click at [582, 311] on div "Roof Products New" at bounding box center [649, 293] width 245 height 36
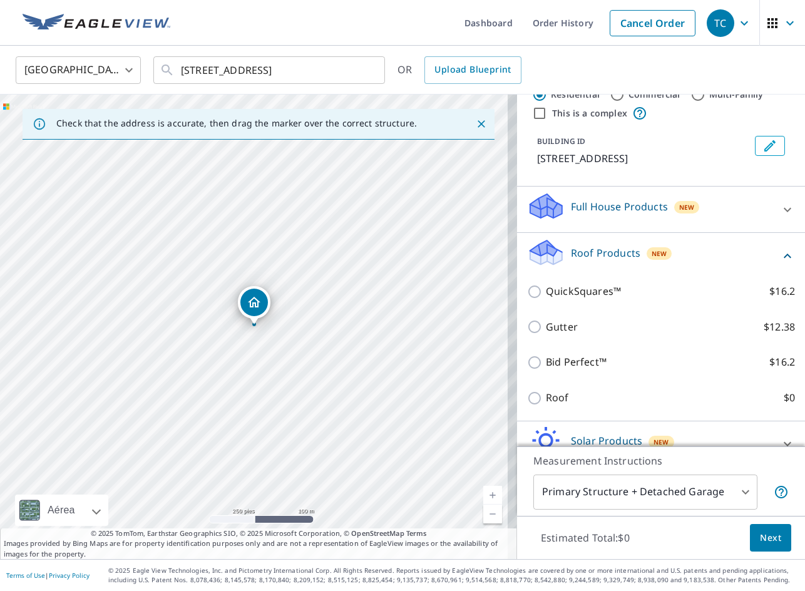
scroll to position [120, 0]
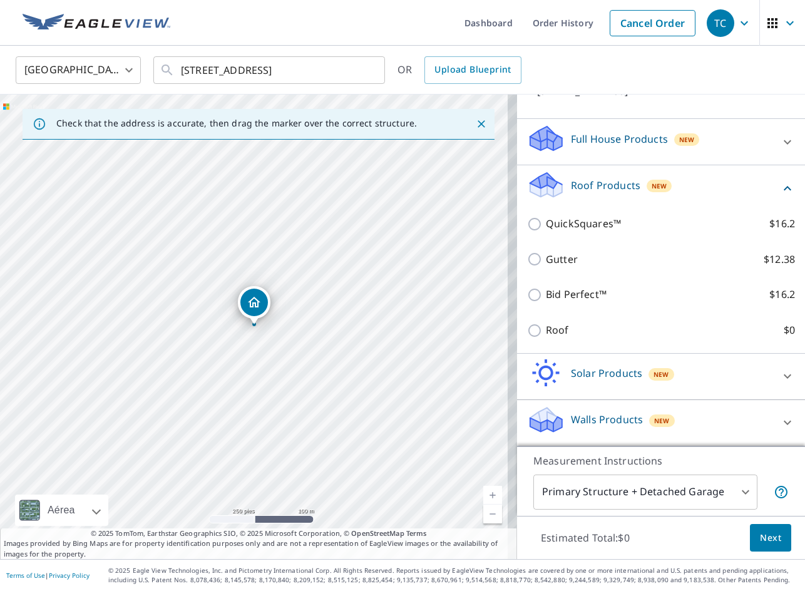
click at [537, 338] on div "Roof $0" at bounding box center [661, 330] width 268 height 36
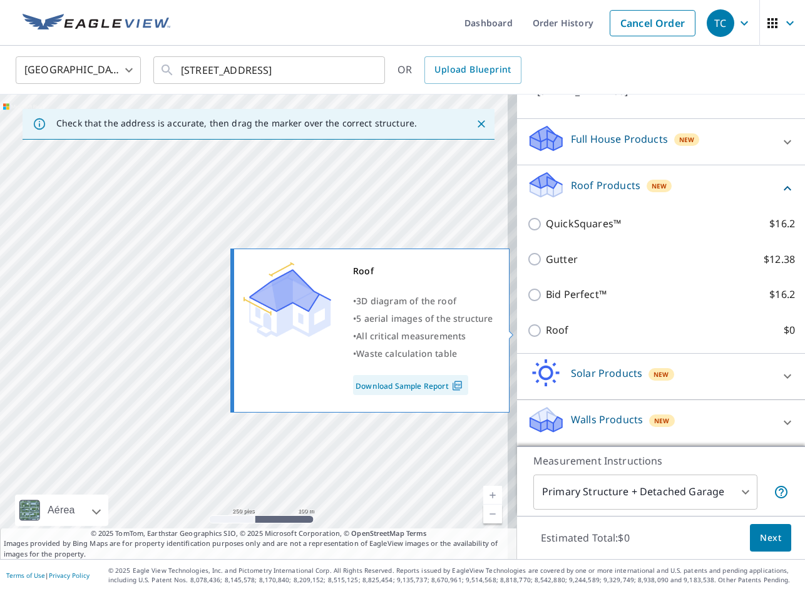
click at [527, 337] on input "Roof $0" at bounding box center [536, 330] width 19 height 15
checkbox input "true"
type input "3"
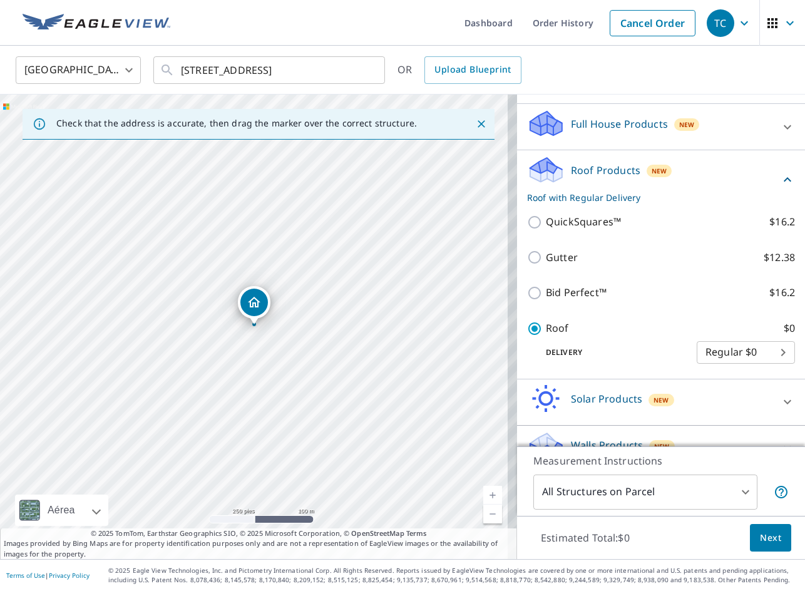
click at [766, 536] on span "Next" at bounding box center [770, 538] width 21 height 16
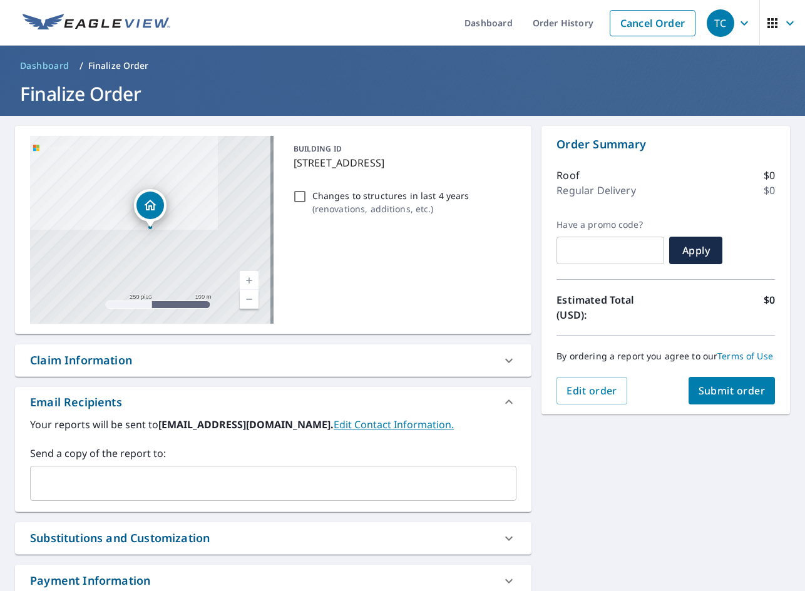
click at [727, 392] on span "Submit order" at bounding box center [731, 391] width 67 height 14
checkbox input "true"
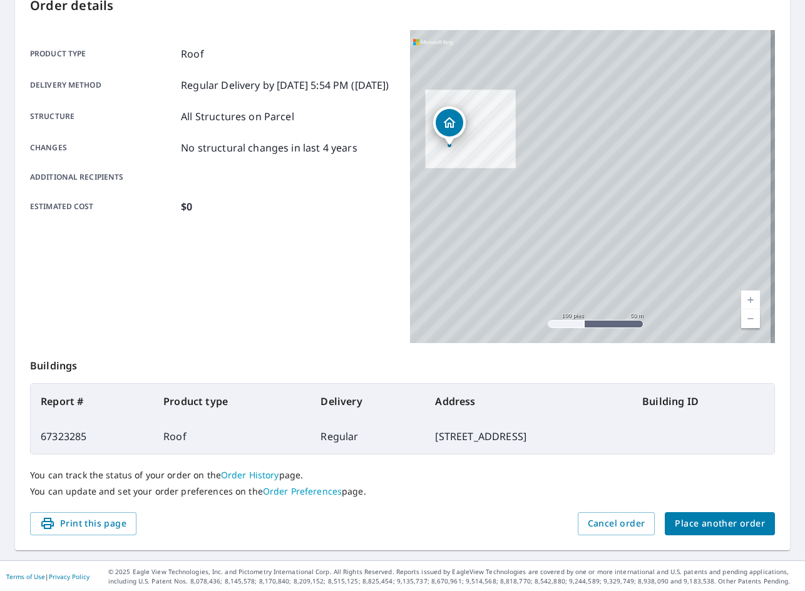
scroll to position [146, 0]
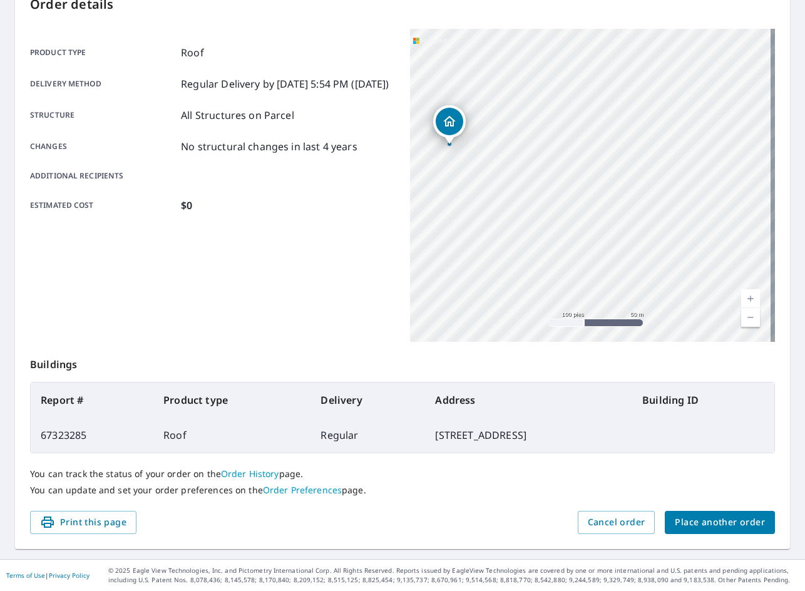
click at [693, 519] on span "Place another order" at bounding box center [719, 522] width 90 height 16
